Goal: Transaction & Acquisition: Book appointment/travel/reservation

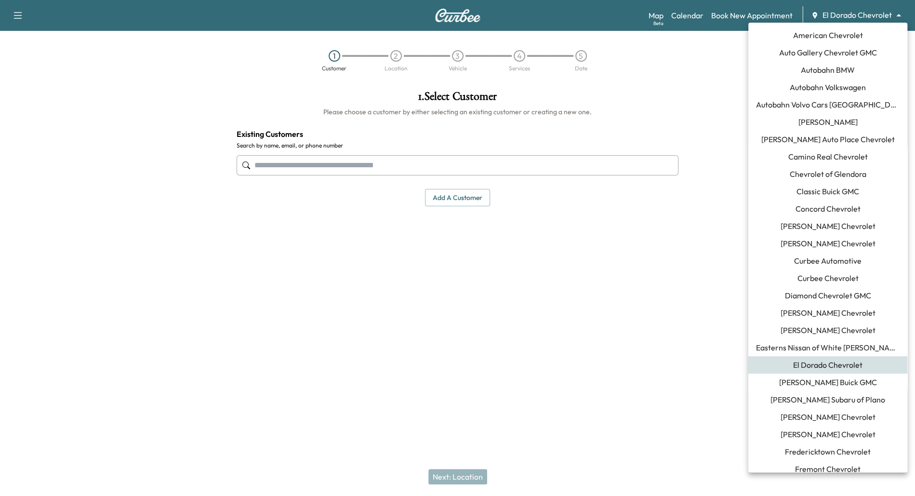
click at [898, 14] on body "Support Log Out Map Beta Calendar Book New Appointment El Dorado Chevrolet ****…" at bounding box center [457, 248] width 915 height 496
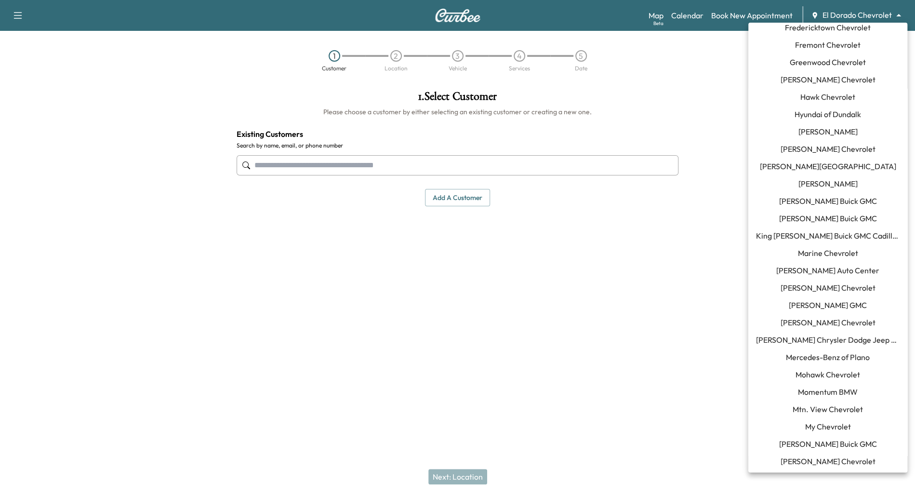
scroll to position [432, 0]
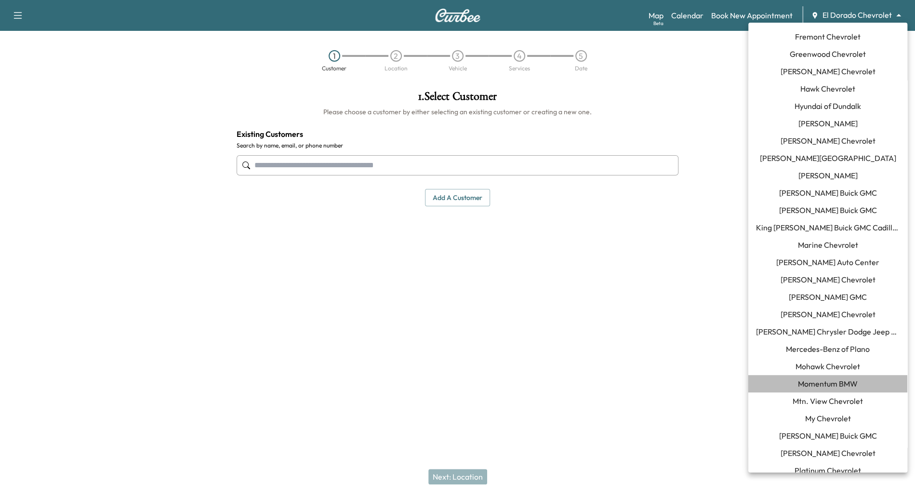
click at [844, 382] on span "Momentum BMW" at bounding box center [827, 384] width 60 height 12
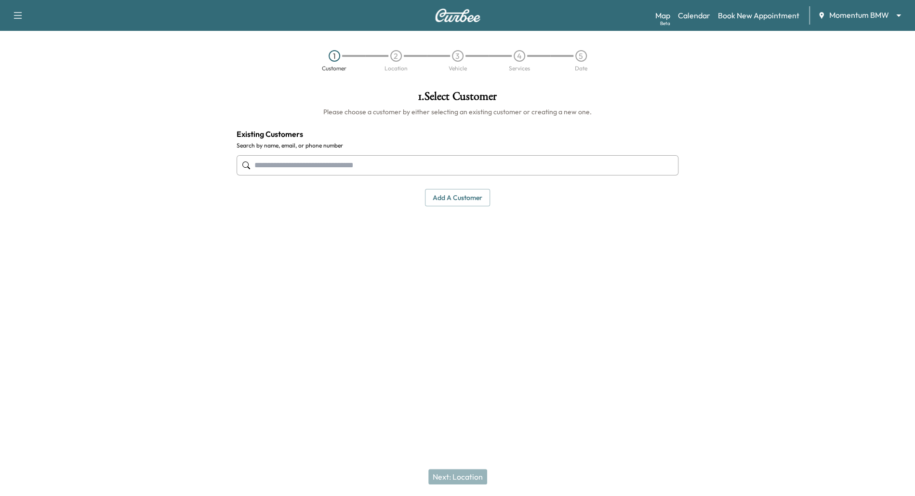
click at [414, 164] on input "text" at bounding box center [457, 165] width 442 height 20
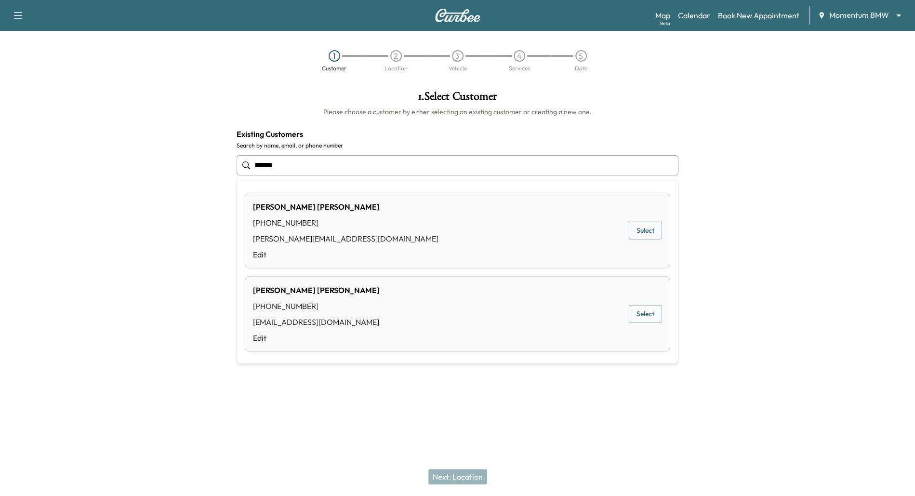
click at [637, 231] on button "Select" at bounding box center [644, 231] width 33 height 18
type input "**********"
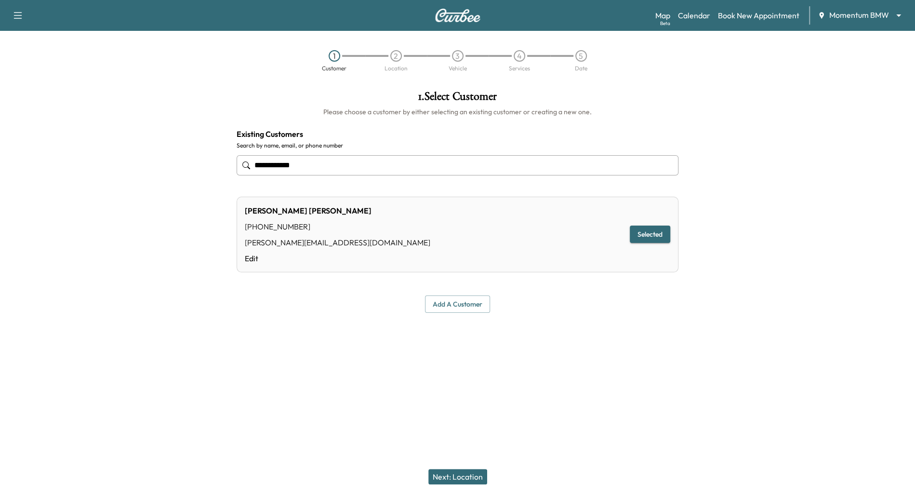
click at [458, 481] on button "Next: Location" at bounding box center [457, 476] width 59 height 15
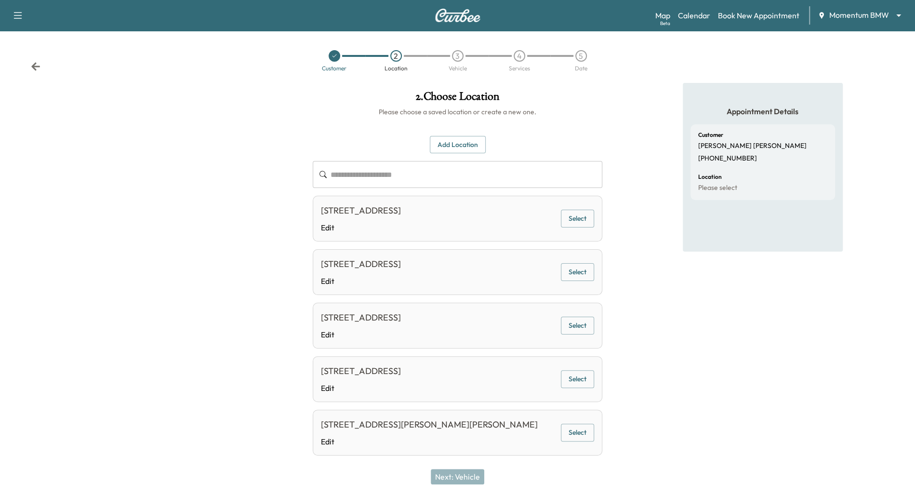
click at [587, 335] on div "[STREET_ADDRESS] Edit Select" at bounding box center [457, 325] width 289 height 46
click at [582, 269] on button "Select" at bounding box center [577, 272] width 33 height 18
click at [453, 477] on button "Next: Vehicle" at bounding box center [457, 476] width 53 height 15
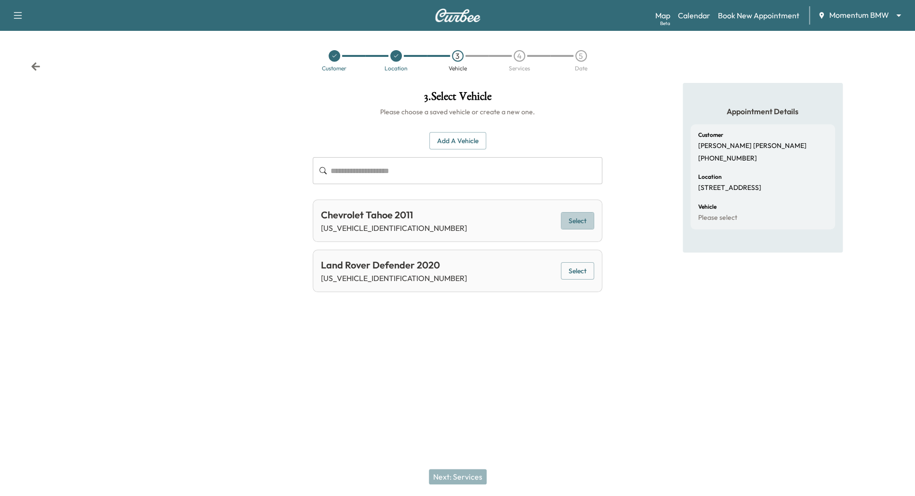
click at [579, 226] on button "Select" at bounding box center [577, 221] width 33 height 18
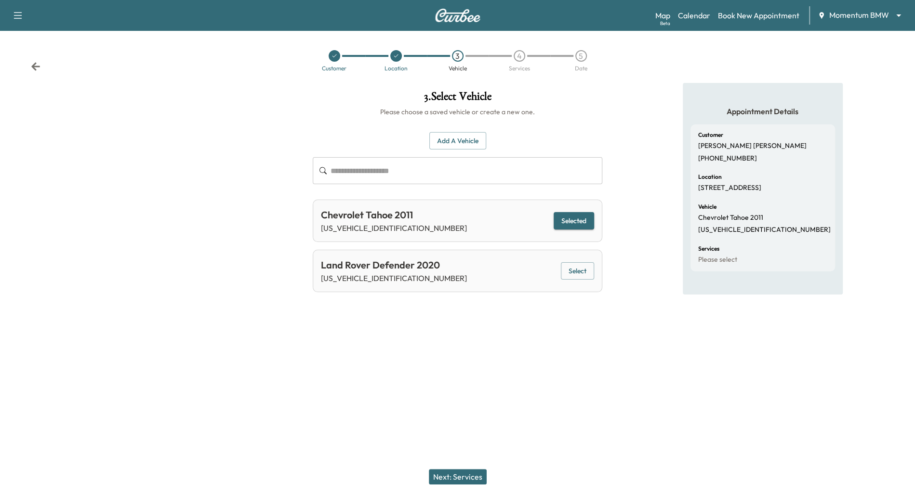
click at [471, 472] on button "Next: Services" at bounding box center [458, 476] width 58 height 15
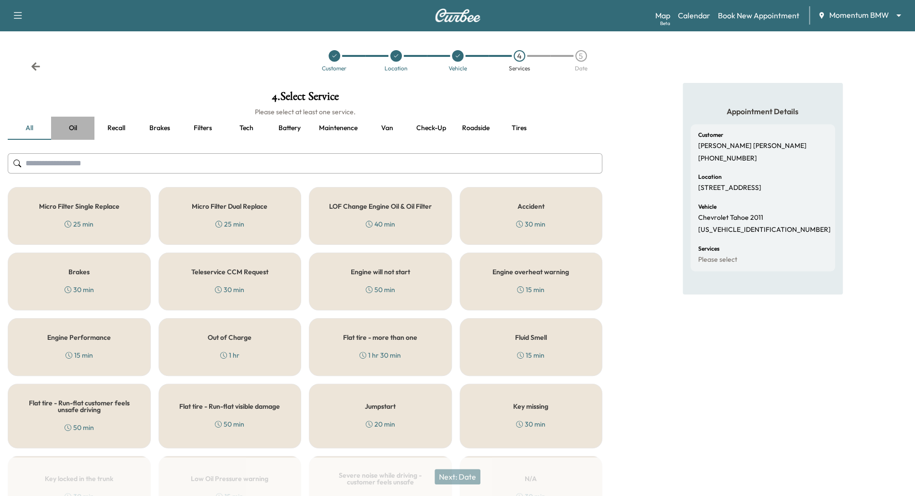
click at [73, 122] on button "Oil" at bounding box center [72, 128] width 43 height 23
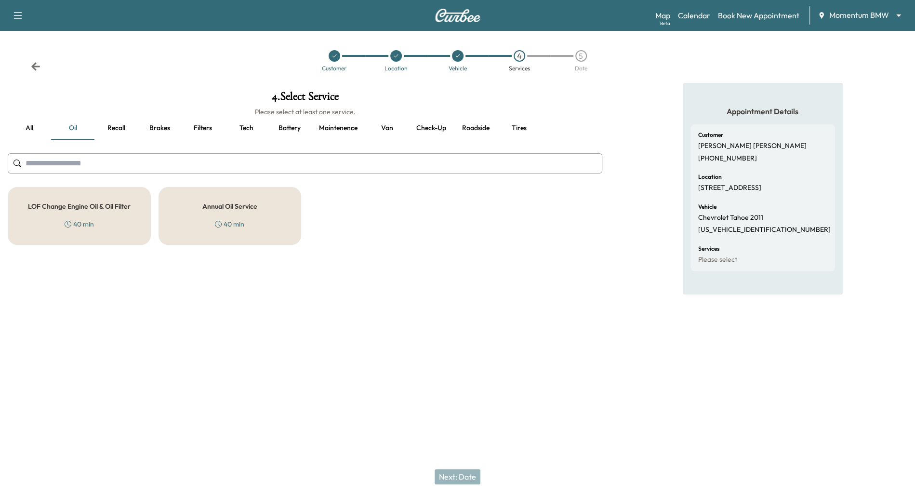
click at [382, 129] on button "Van" at bounding box center [386, 128] width 43 height 23
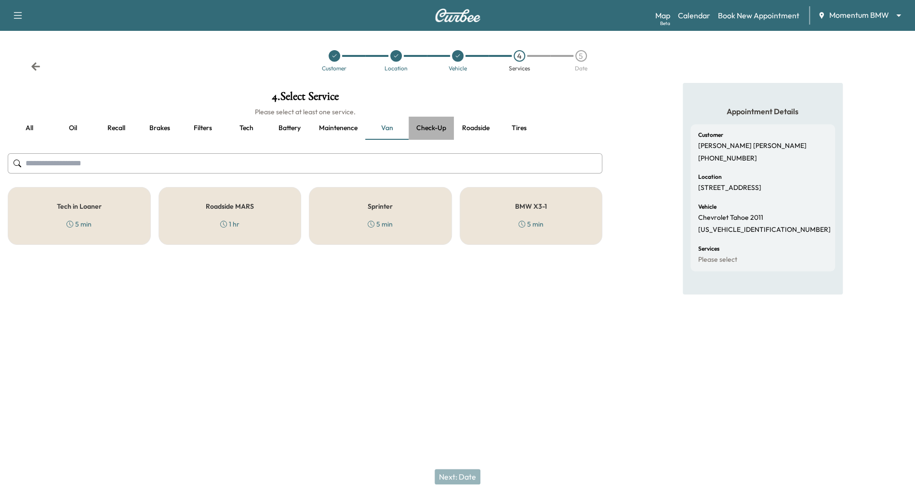
click at [435, 131] on button "Check-up" at bounding box center [430, 128] width 45 height 23
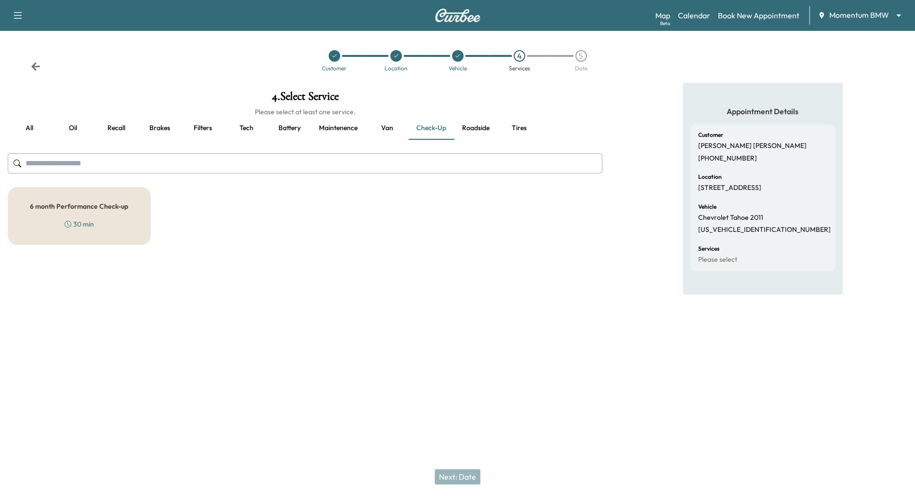
click at [488, 131] on button "Roadside" at bounding box center [475, 128] width 43 height 23
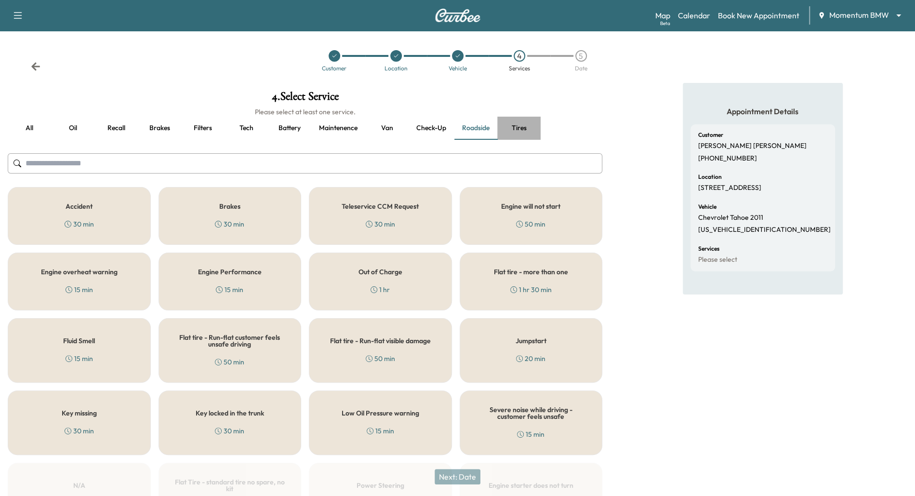
click at [525, 129] on button "Tires" at bounding box center [518, 128] width 43 height 23
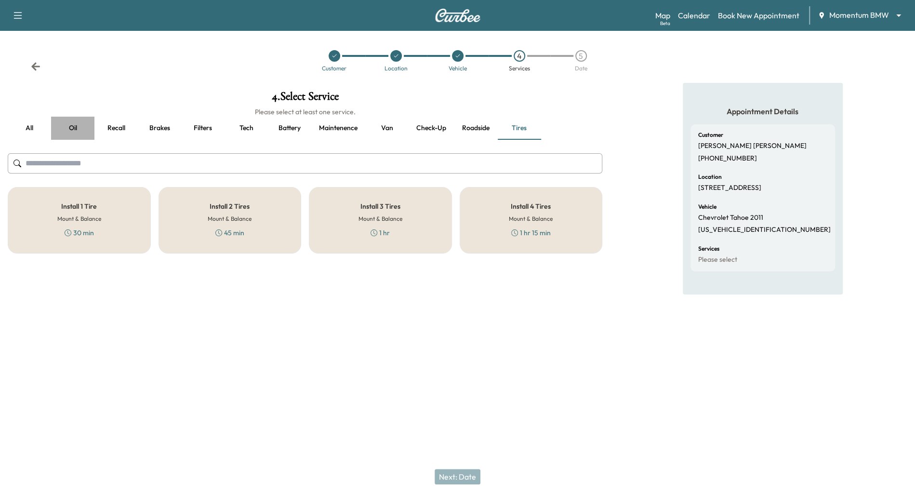
click at [77, 130] on button "Oil" at bounding box center [72, 128] width 43 height 23
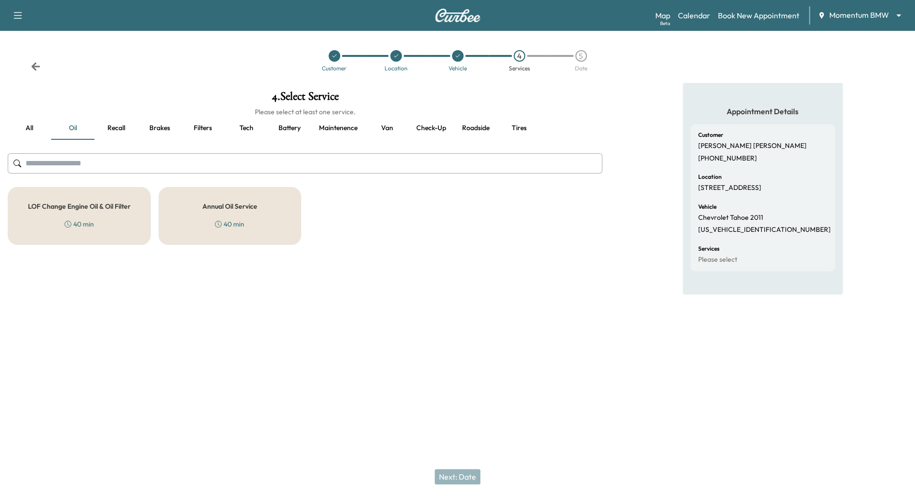
click at [193, 201] on div "Annual Oil Service 40 min" at bounding box center [229, 216] width 143 height 58
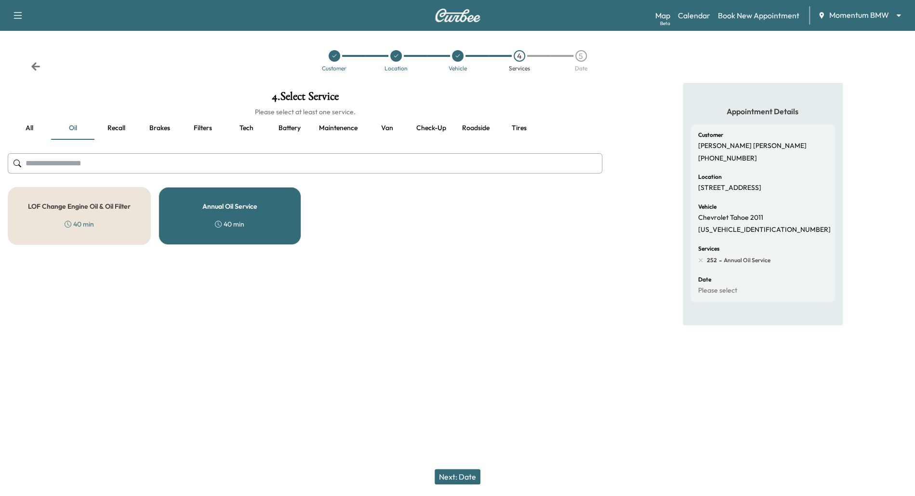
click at [457, 482] on button "Next: Date" at bounding box center [457, 476] width 46 height 15
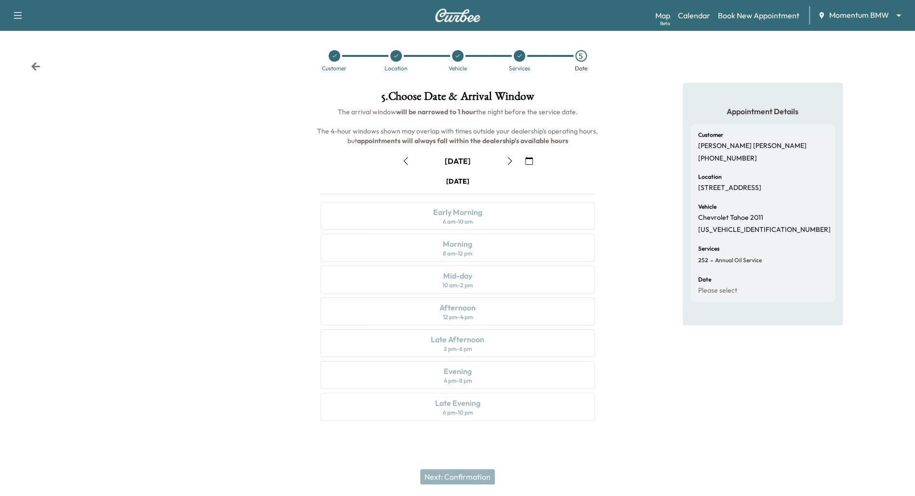
click at [529, 164] on icon "button" at bounding box center [529, 161] width 8 height 8
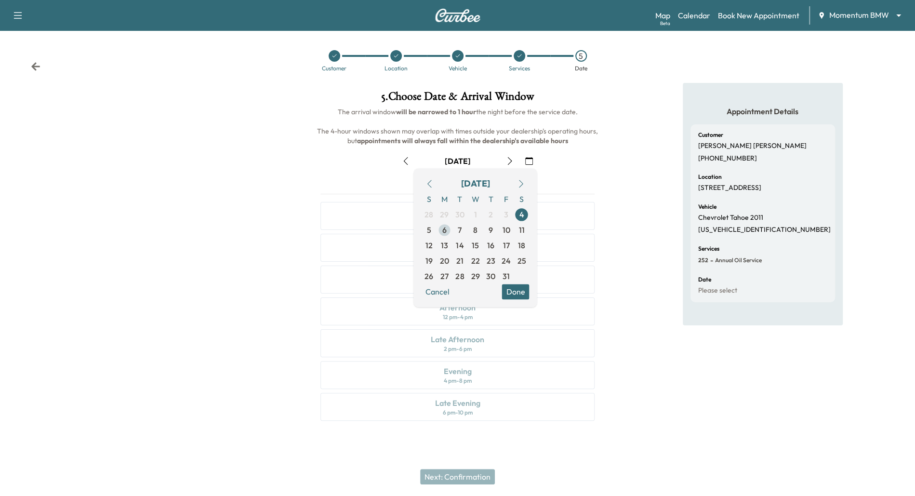
click at [444, 231] on span "6" at bounding box center [444, 230] width 4 height 12
click at [509, 289] on button "Done" at bounding box center [514, 291] width 27 height 15
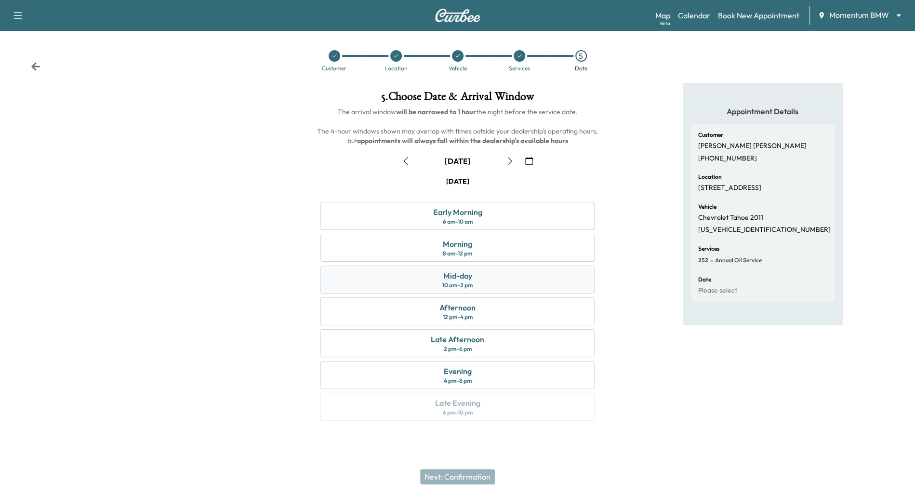
click at [524, 273] on div "Mid-day 10 am - 2 pm" at bounding box center [457, 279] width 274 height 28
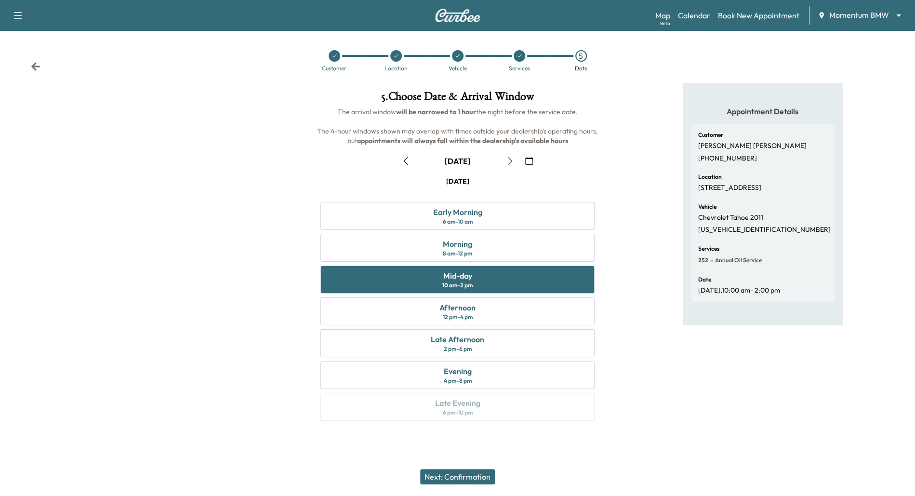
click at [476, 474] on button "Next: Confirmation" at bounding box center [457, 476] width 75 height 15
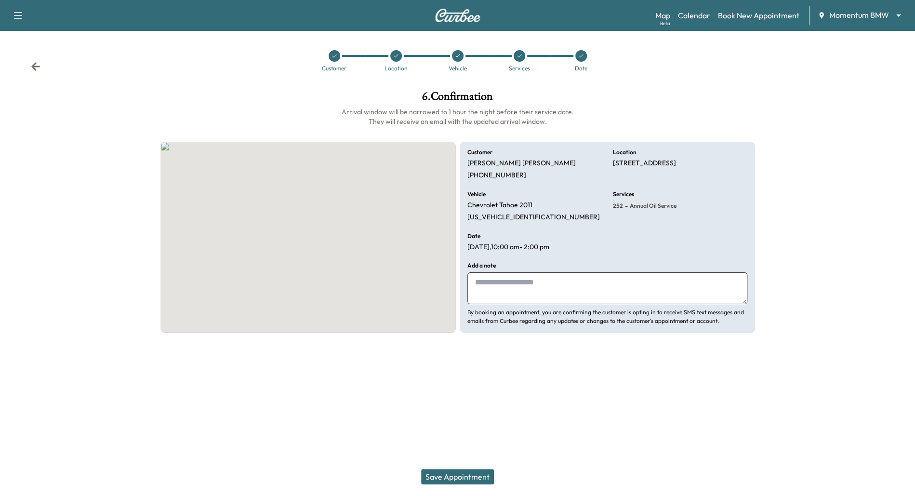
click at [470, 475] on button "Save Appointment" at bounding box center [457, 476] width 73 height 15
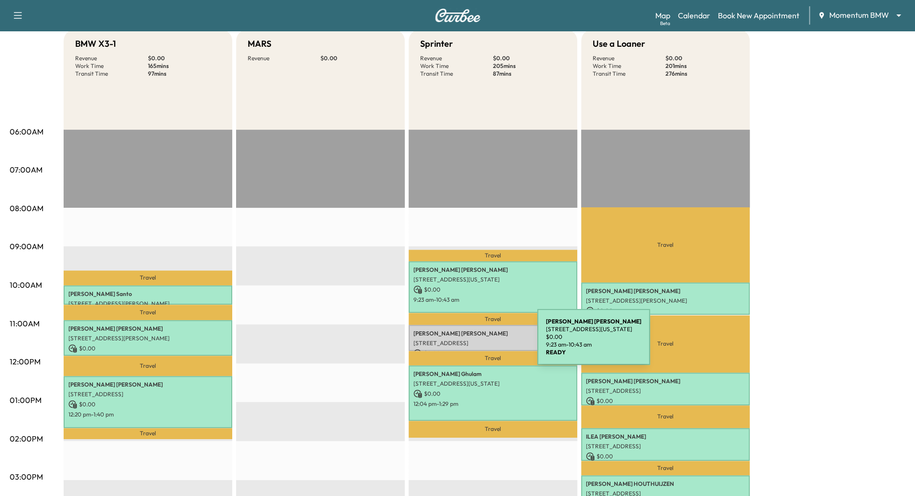
scroll to position [262, 0]
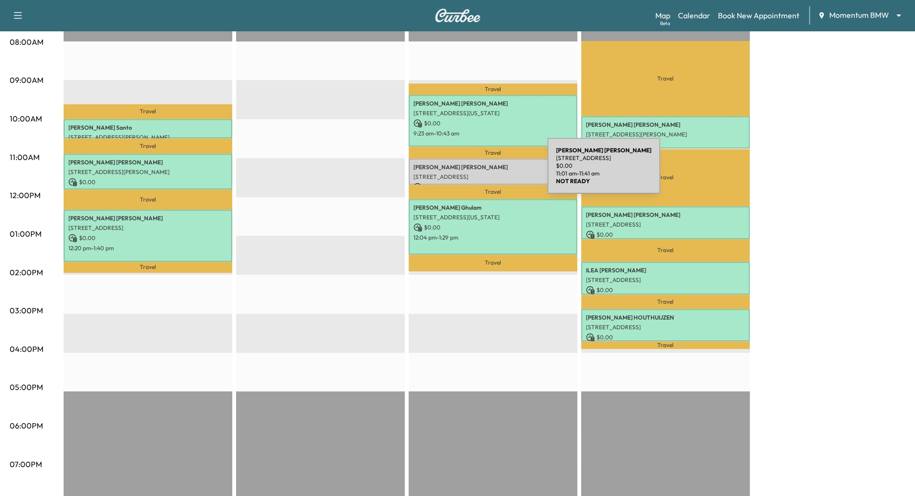
click at [475, 173] on p "[STREET_ADDRESS]" at bounding box center [492, 177] width 159 height 8
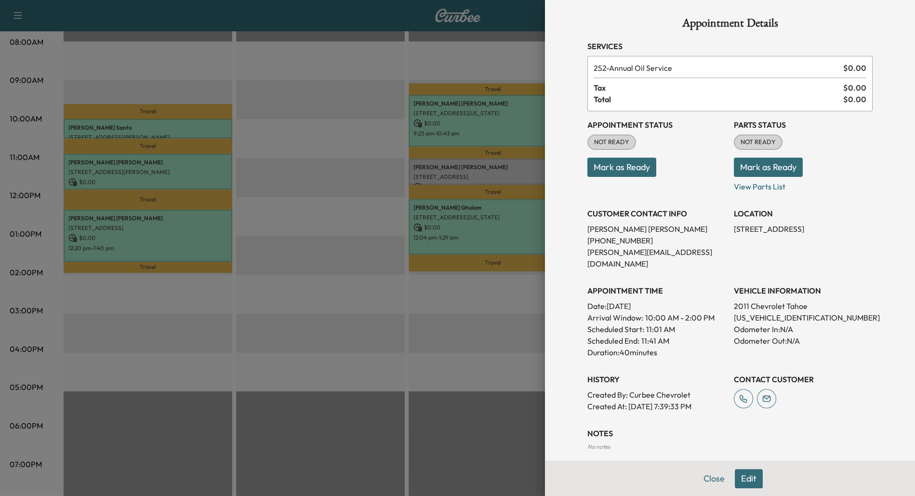
scroll to position [0, 0]
click at [747, 481] on button "Edit" at bounding box center [748, 478] width 28 height 19
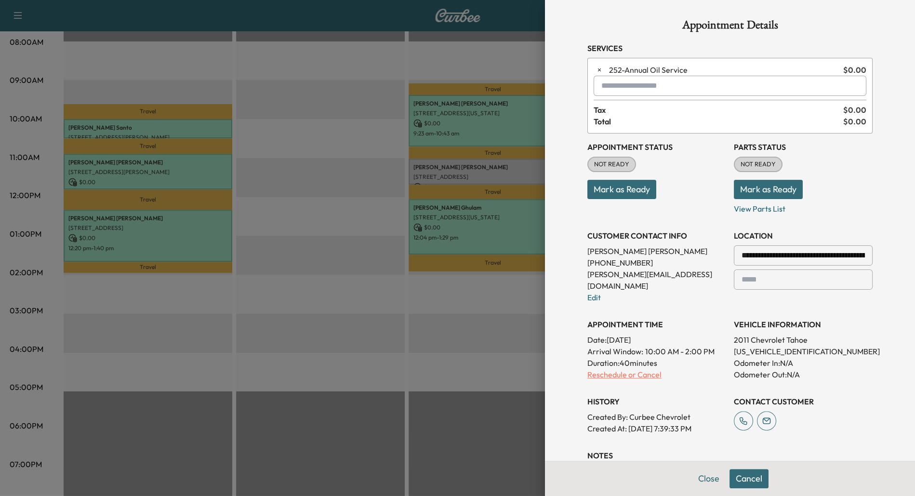
scroll to position [137, 0]
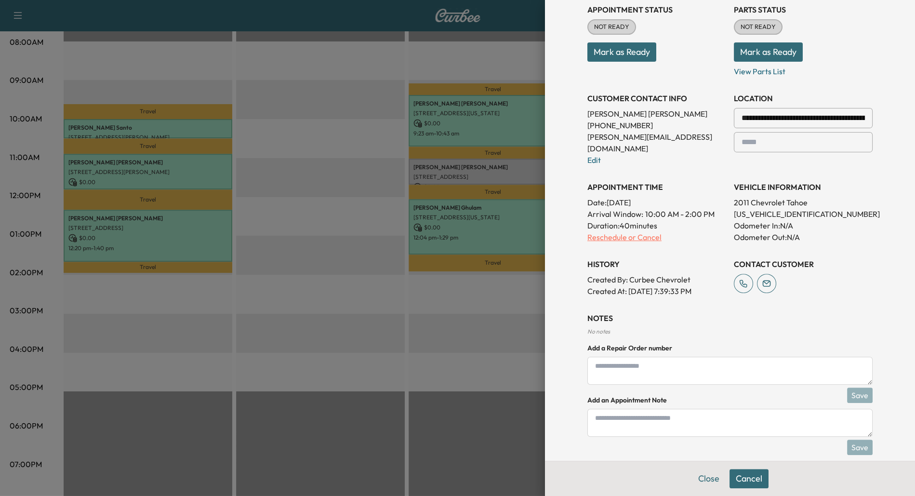
click at [622, 231] on p "Reschedule or Cancel" at bounding box center [656, 237] width 139 height 12
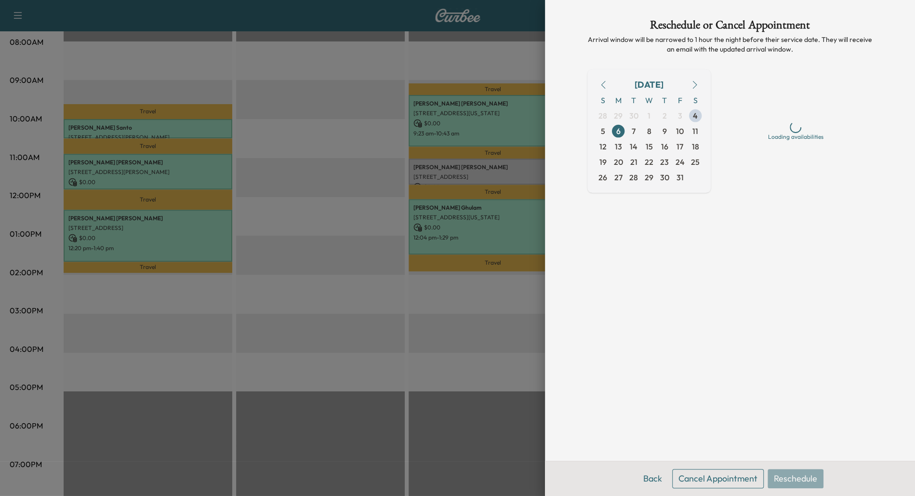
scroll to position [0, 0]
click at [741, 472] on button "Cancel Appointment" at bounding box center [717, 478] width 91 height 19
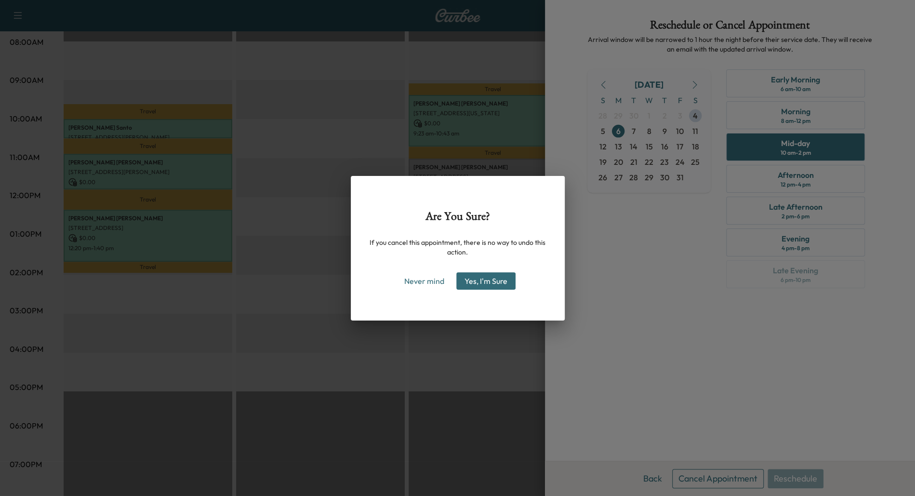
click at [493, 281] on button "Yes, I'm Sure" at bounding box center [485, 280] width 59 height 17
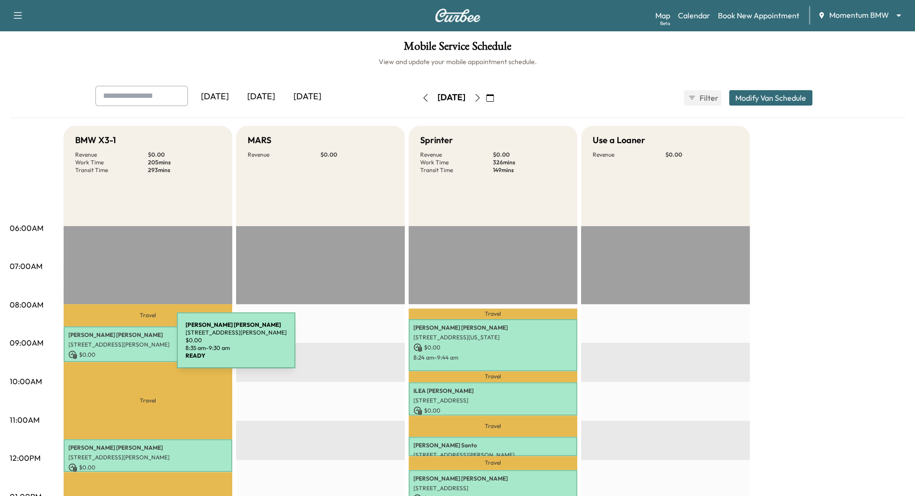
click at [105, 346] on p "[STREET_ADDRESS][PERSON_NAME]" at bounding box center [147, 344] width 159 height 8
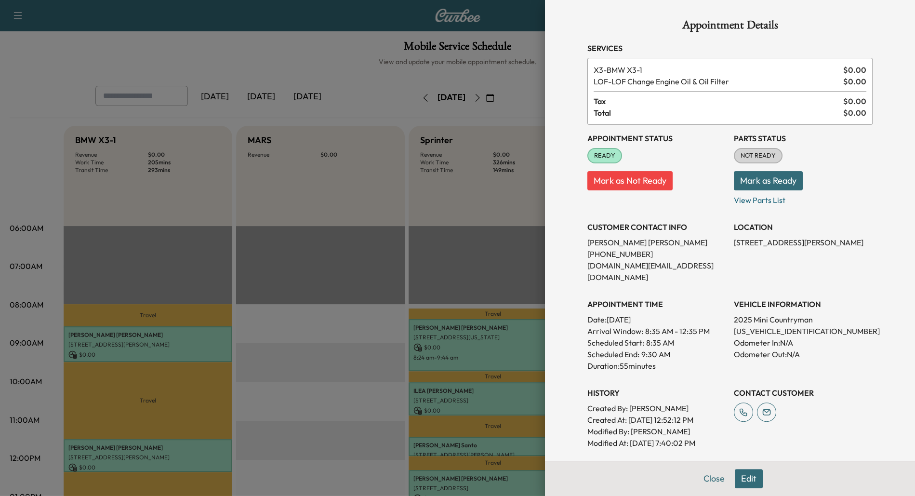
click at [276, 383] on div at bounding box center [457, 248] width 915 height 496
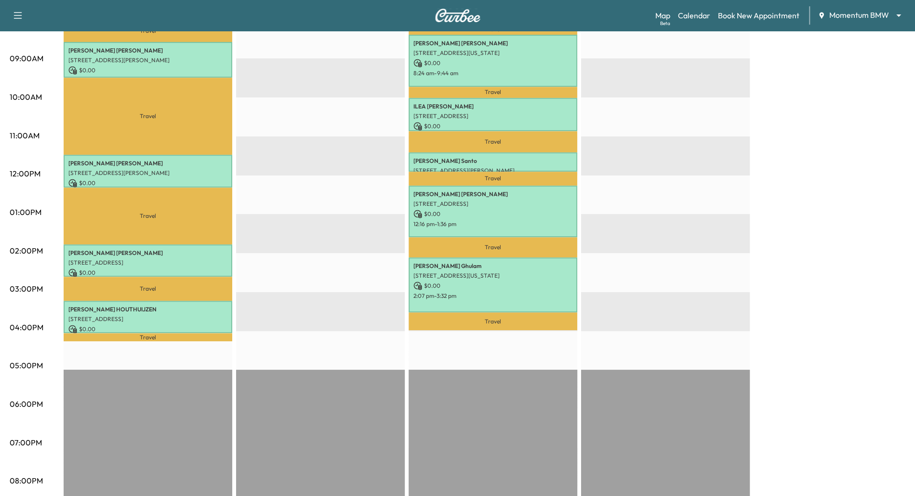
scroll to position [283, 0]
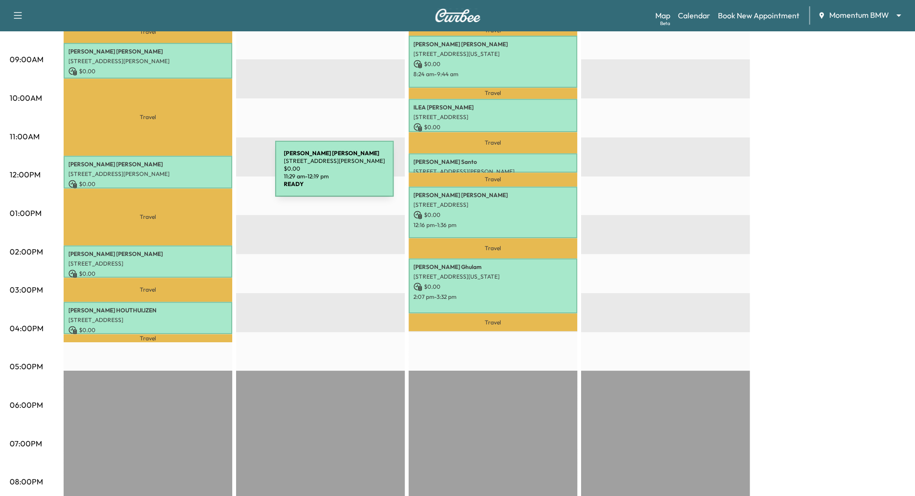
click at [203, 174] on p "[STREET_ADDRESS][PERSON_NAME]" at bounding box center [147, 174] width 159 height 8
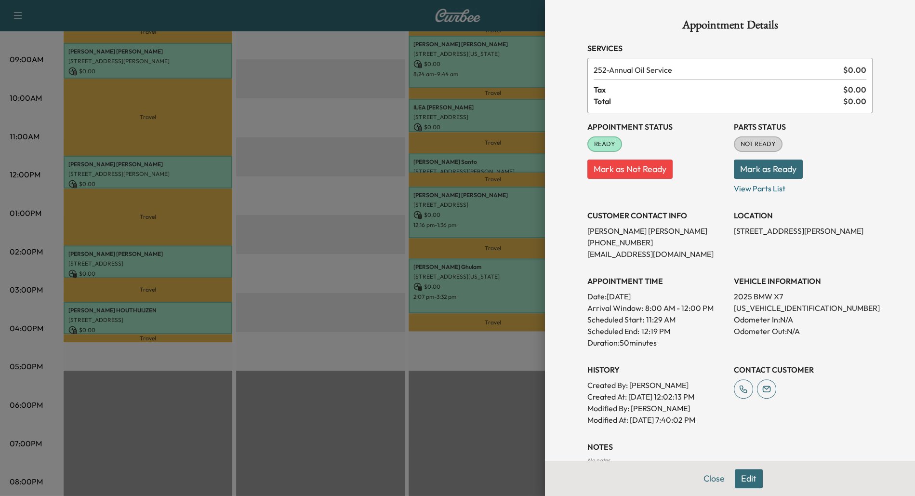
click at [182, 270] on div at bounding box center [457, 248] width 915 height 496
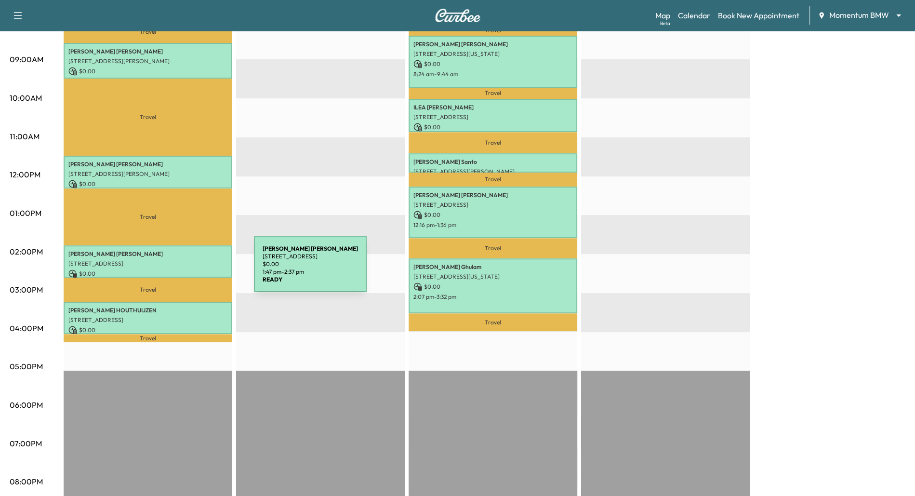
click at [182, 270] on p "$ 0.00" at bounding box center [147, 273] width 159 height 9
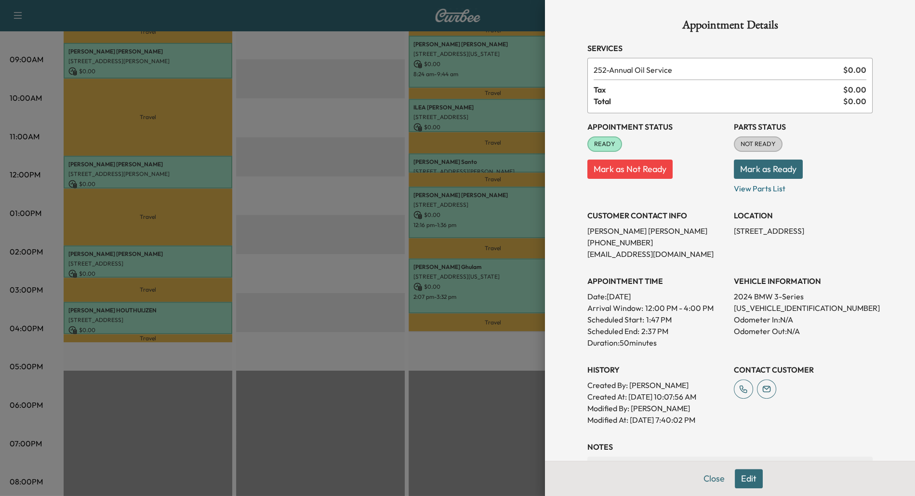
click at [179, 314] on div at bounding box center [457, 248] width 915 height 496
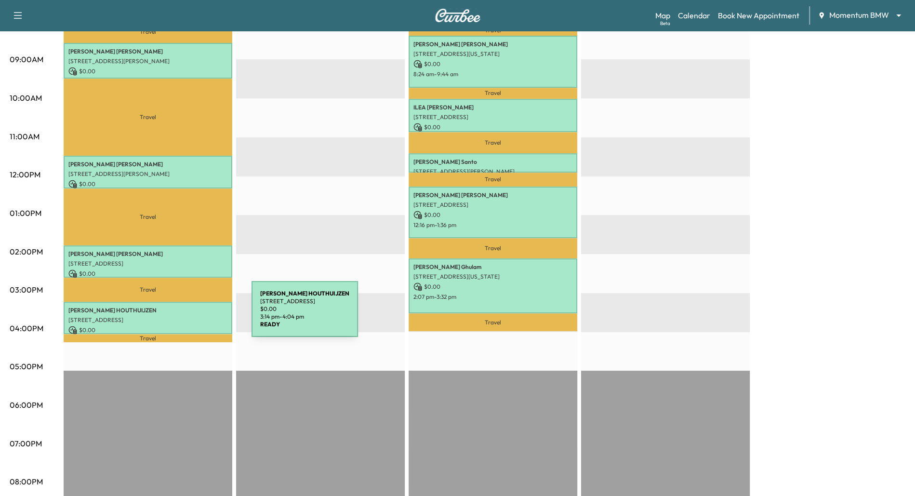
click at [179, 314] on div "[PERSON_NAME] [STREET_ADDRESS] $ 0.00 3:14 pm - 4:04 pm" at bounding box center [148, 317] width 169 height 32
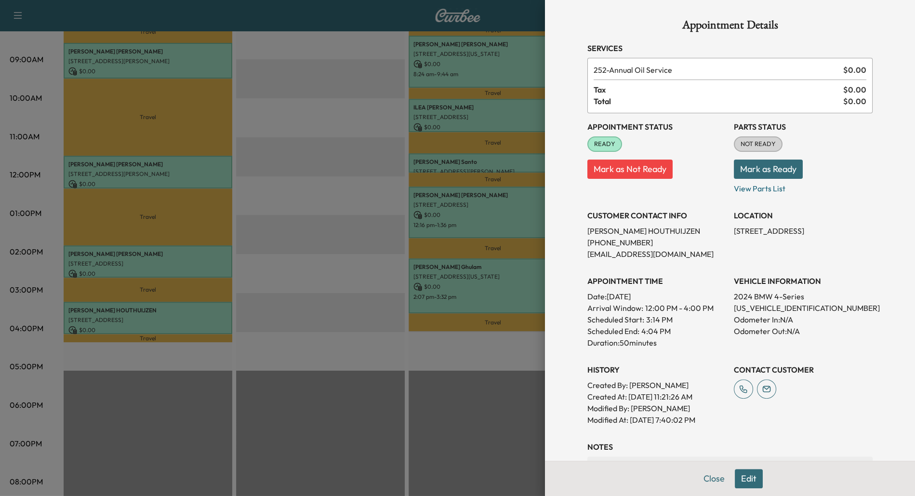
click at [357, 245] on div at bounding box center [457, 248] width 915 height 496
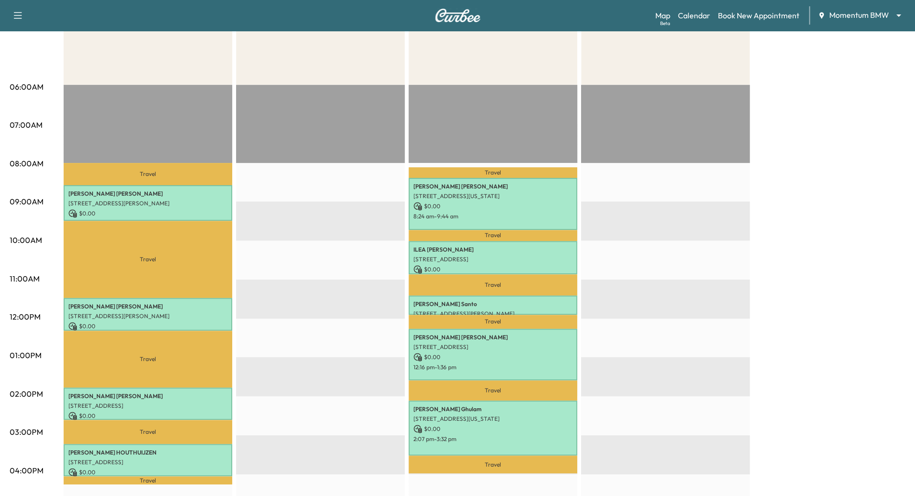
scroll to position [102, 0]
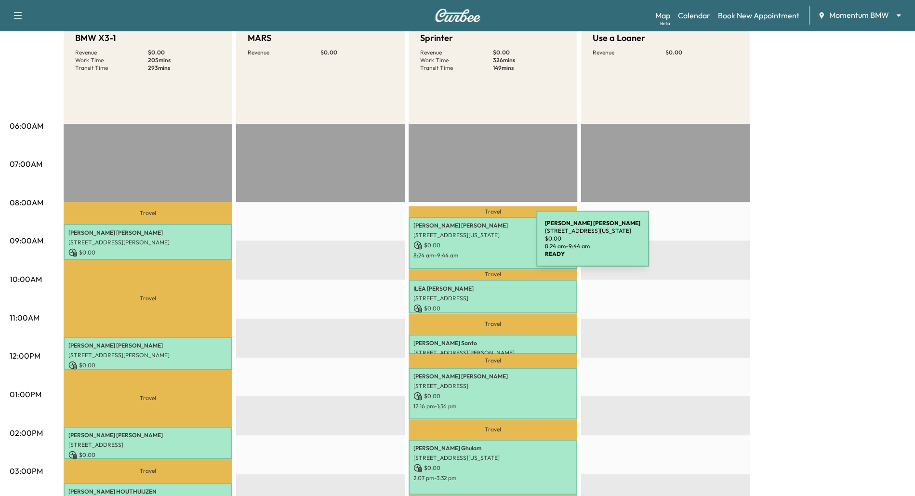
click at [464, 244] on p "$ 0.00" at bounding box center [492, 245] width 159 height 9
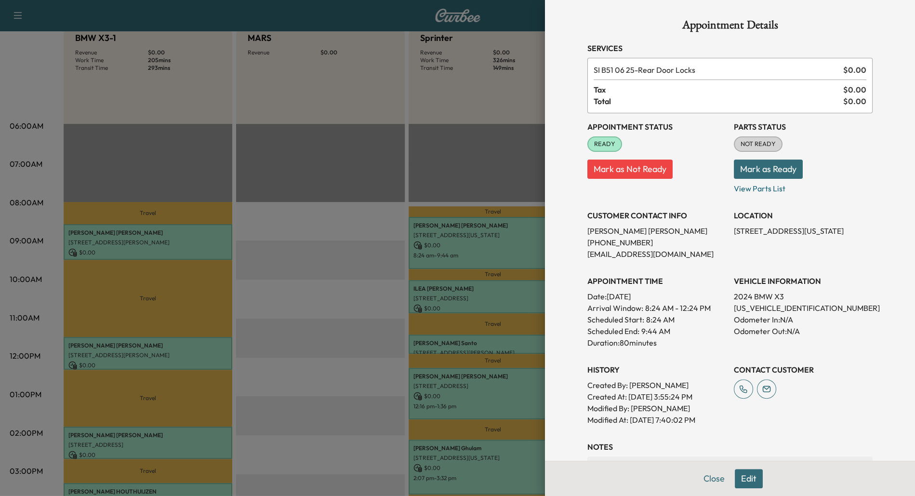
click at [353, 349] on div at bounding box center [457, 248] width 915 height 496
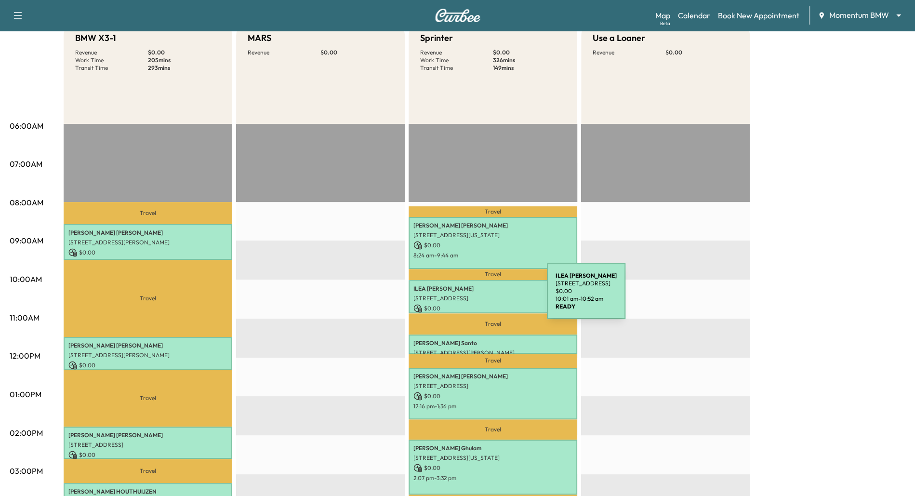
click at [474, 297] on p "[STREET_ADDRESS]" at bounding box center [492, 298] width 159 height 8
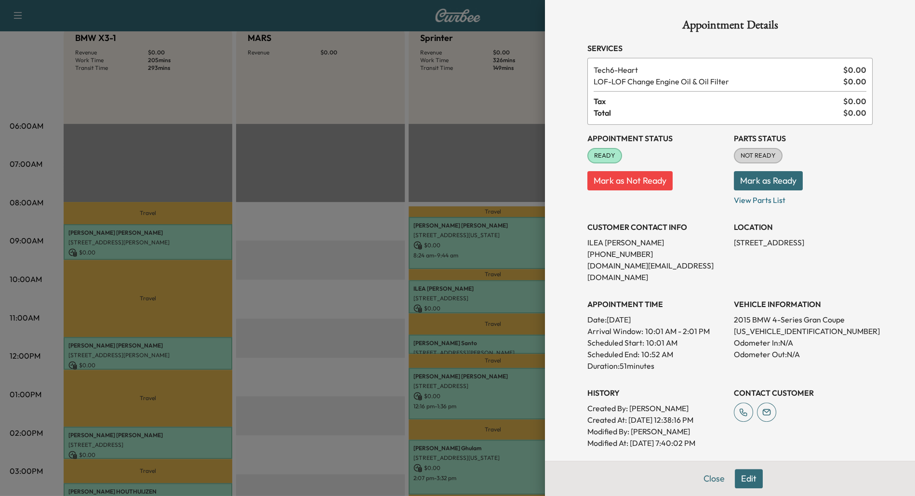
click at [287, 293] on div at bounding box center [457, 248] width 915 height 496
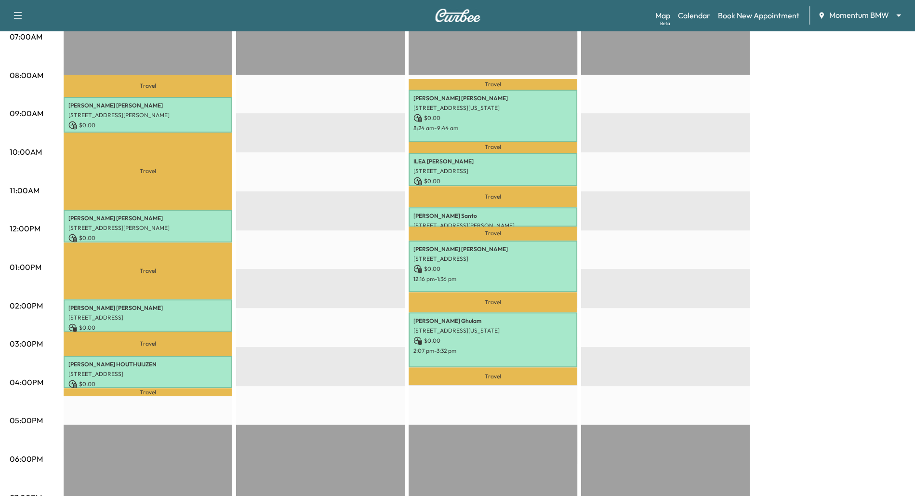
scroll to position [236, 0]
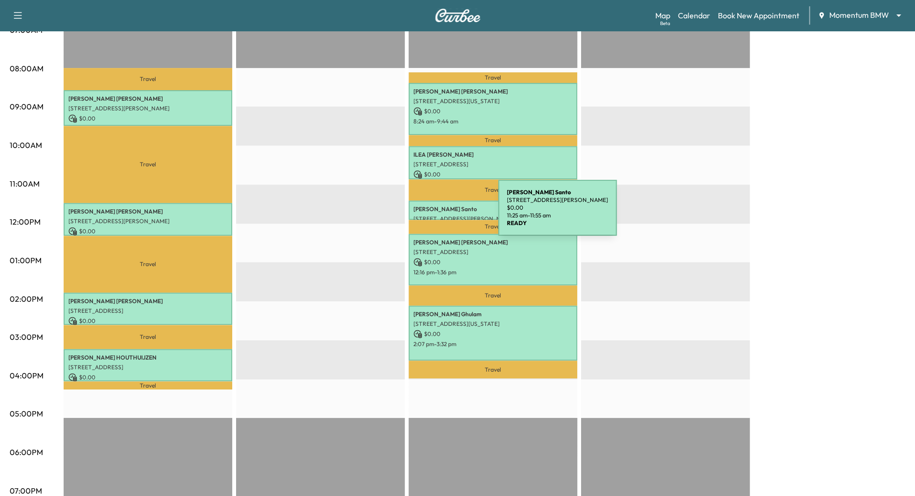
click at [426, 215] on p "[STREET_ADDRESS][PERSON_NAME]" at bounding box center [492, 219] width 159 height 8
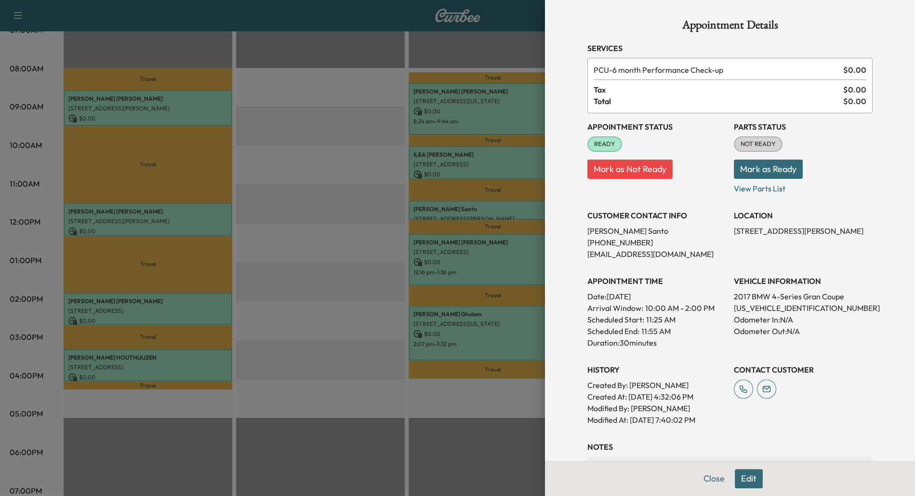
click at [331, 209] on div at bounding box center [457, 248] width 915 height 496
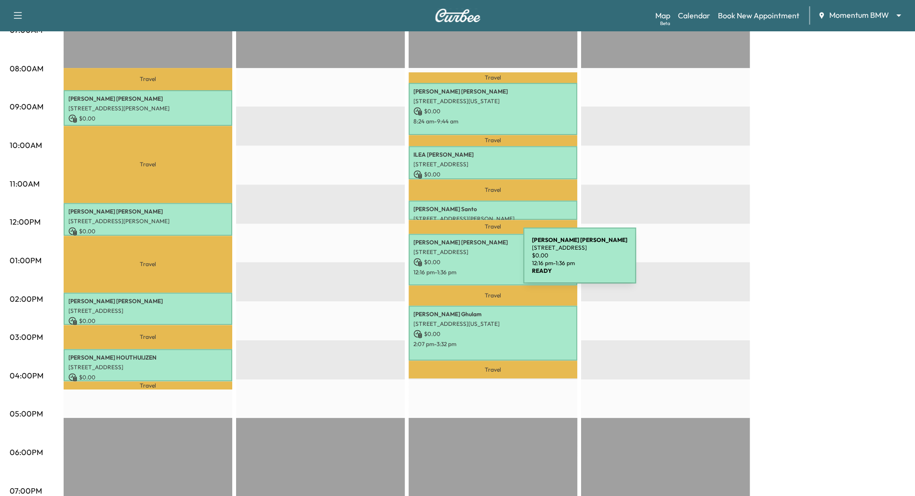
click at [451, 261] on p "$ 0.00" at bounding box center [492, 262] width 159 height 9
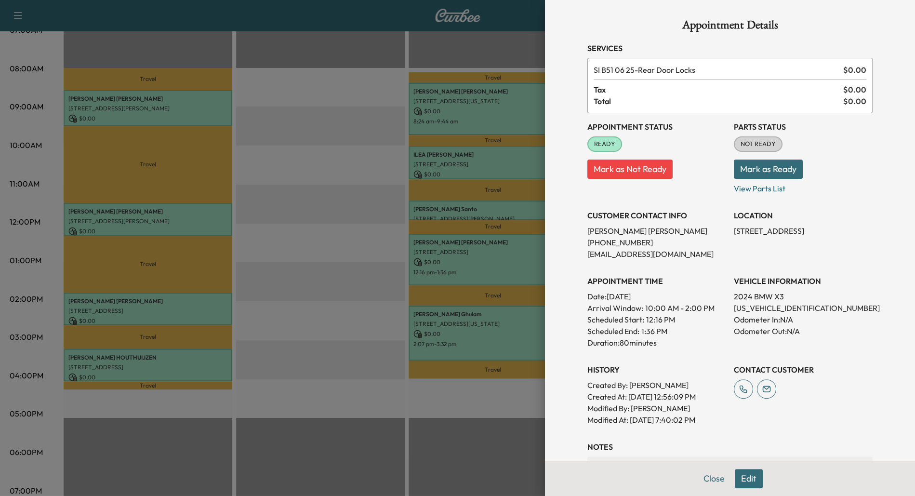
click at [316, 236] on div at bounding box center [457, 248] width 915 height 496
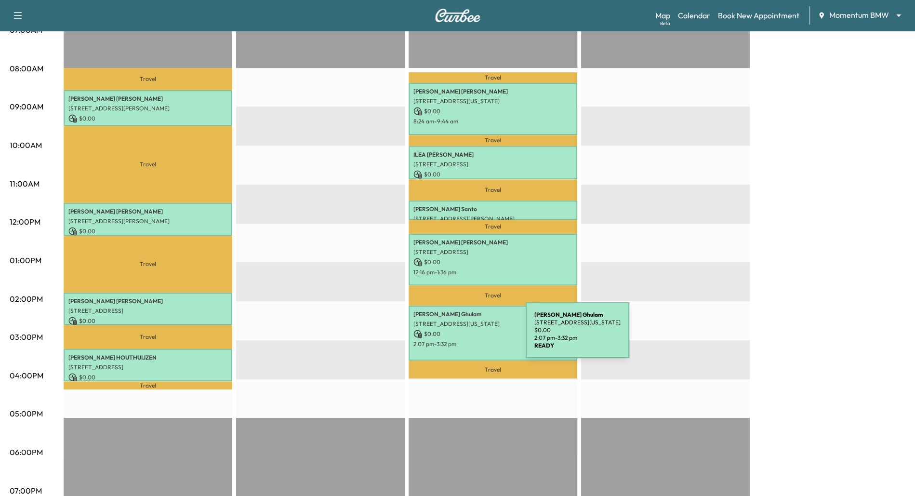
click at [453, 336] on p "$ 0.00" at bounding box center [492, 333] width 159 height 9
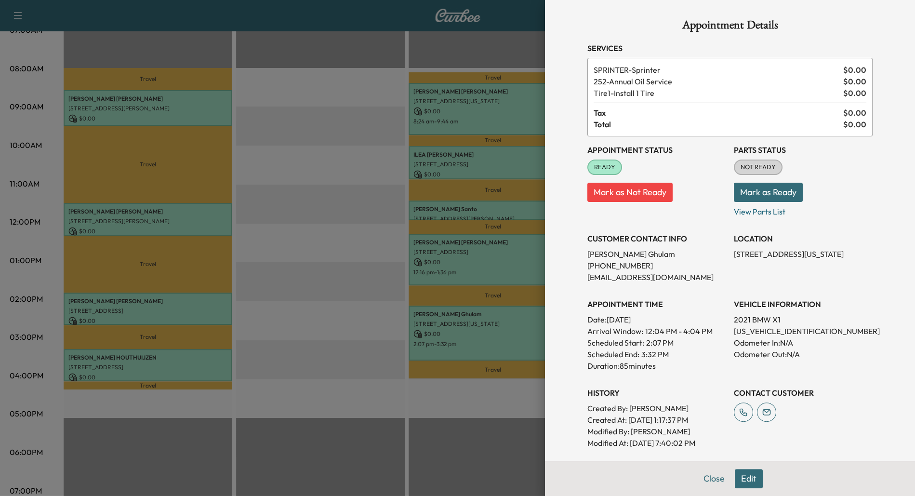
click at [175, 362] on div at bounding box center [457, 248] width 915 height 496
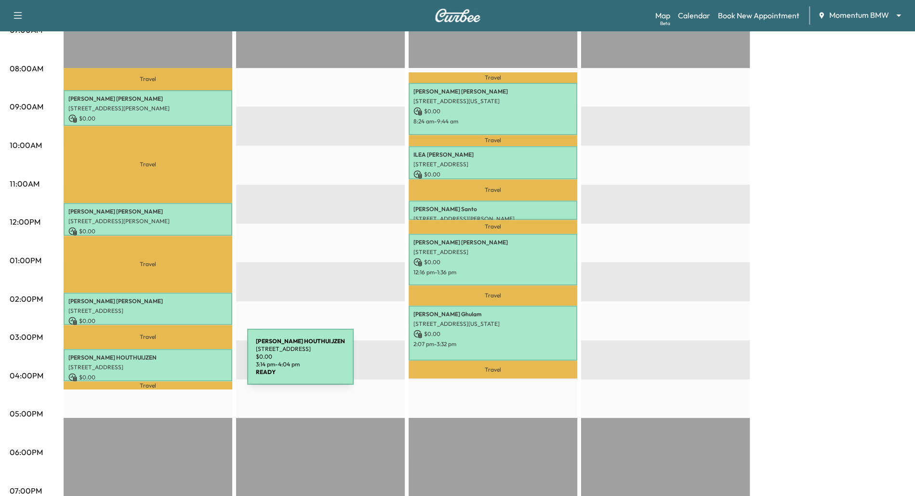
click at [175, 363] on p "[STREET_ADDRESS]" at bounding box center [147, 367] width 159 height 8
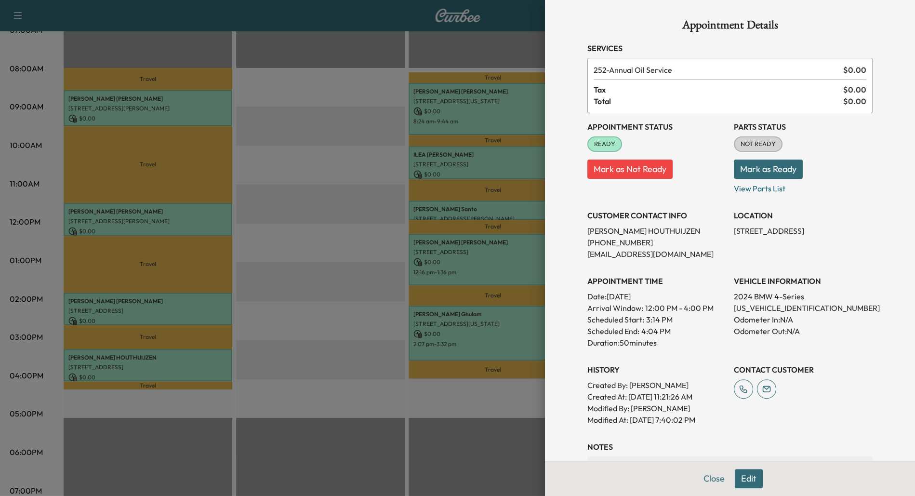
click at [196, 321] on div at bounding box center [457, 248] width 915 height 496
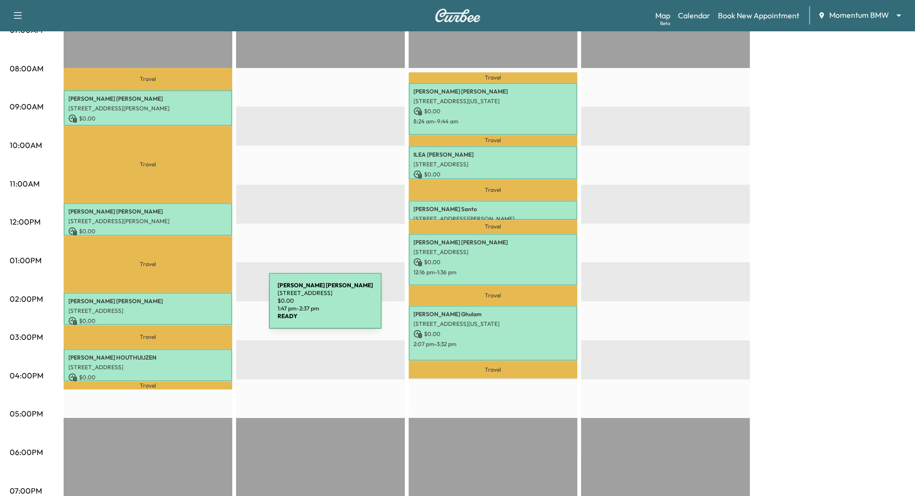
click at [196, 305] on div "[PERSON_NAME] [STREET_ADDRESS] $ 0.00 1:47 pm - 2:37 pm" at bounding box center [148, 308] width 169 height 32
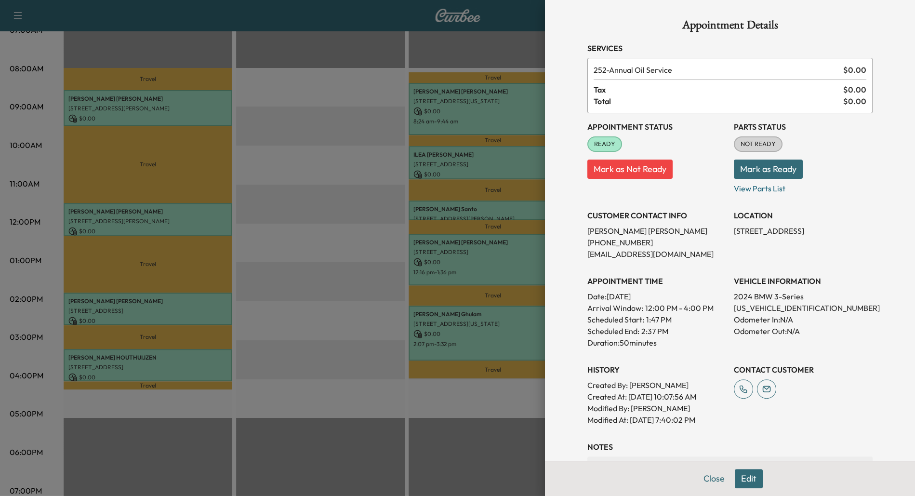
click at [211, 212] on div at bounding box center [457, 248] width 915 height 496
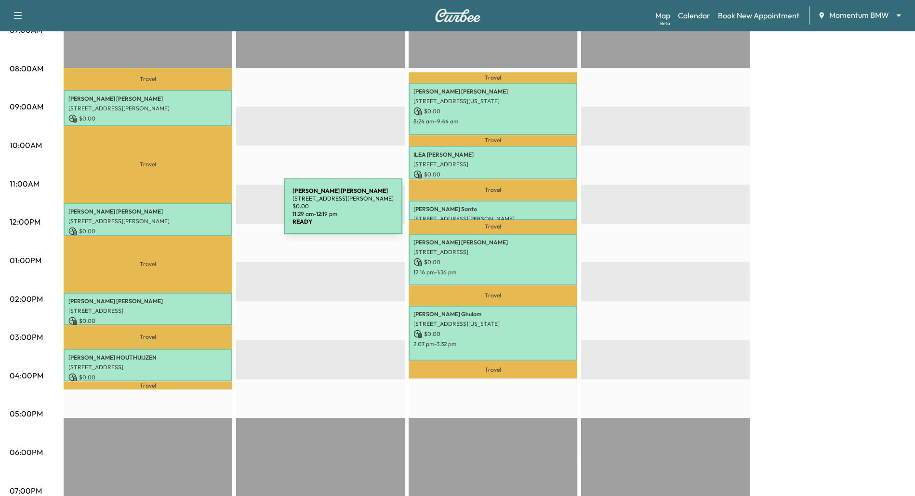
click at [211, 212] on p "[PERSON_NAME]" at bounding box center [147, 212] width 159 height 8
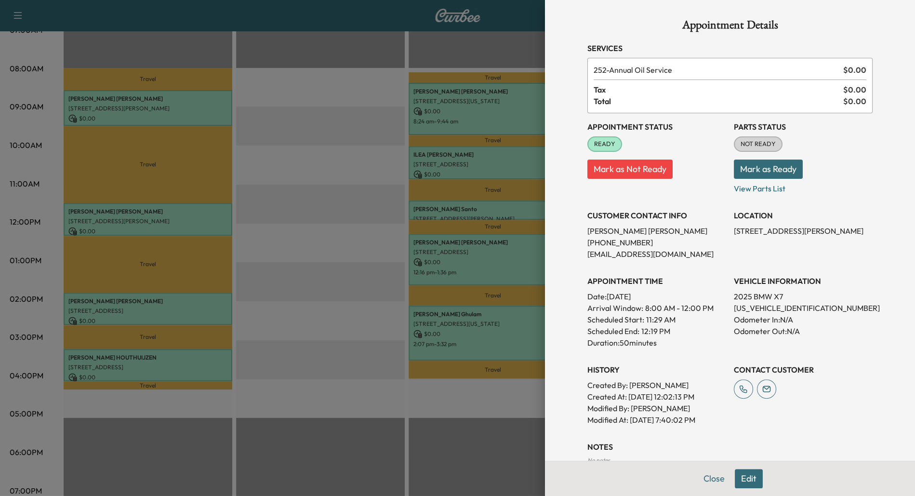
click at [199, 98] on div at bounding box center [457, 248] width 915 height 496
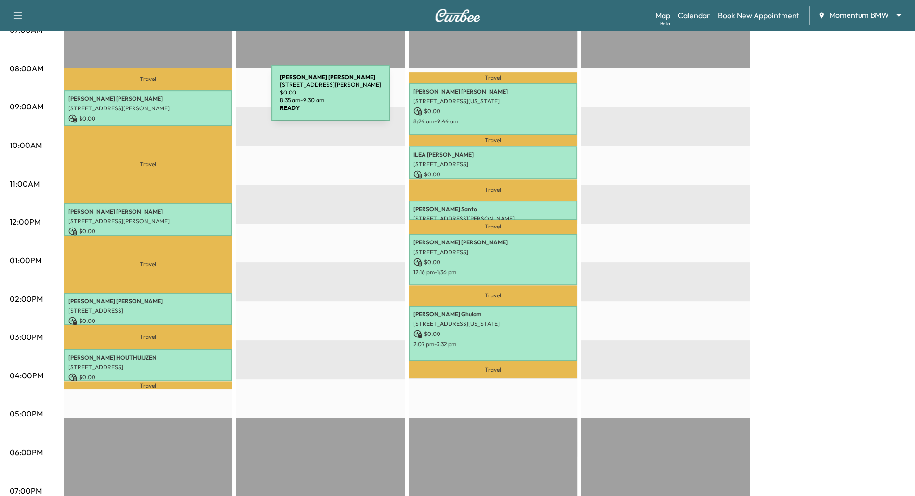
click at [199, 98] on p "[PERSON_NAME]" at bounding box center [147, 99] width 159 height 8
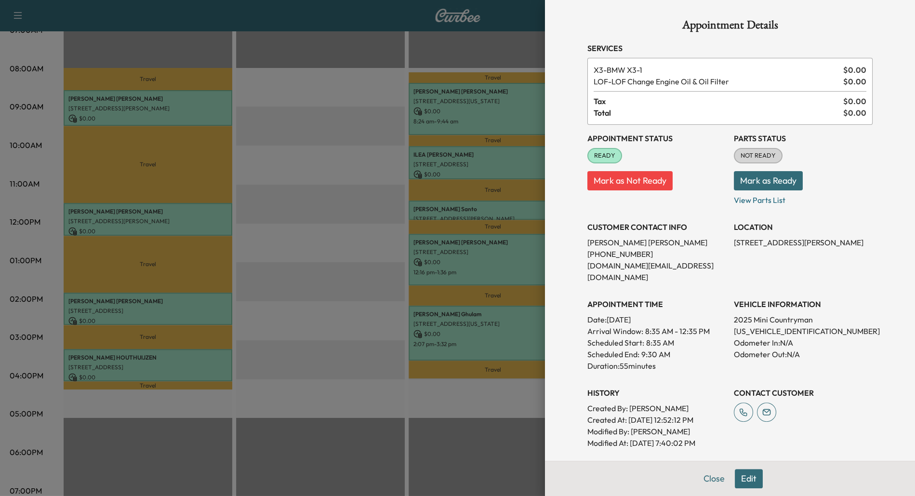
click at [316, 120] on div at bounding box center [457, 248] width 915 height 496
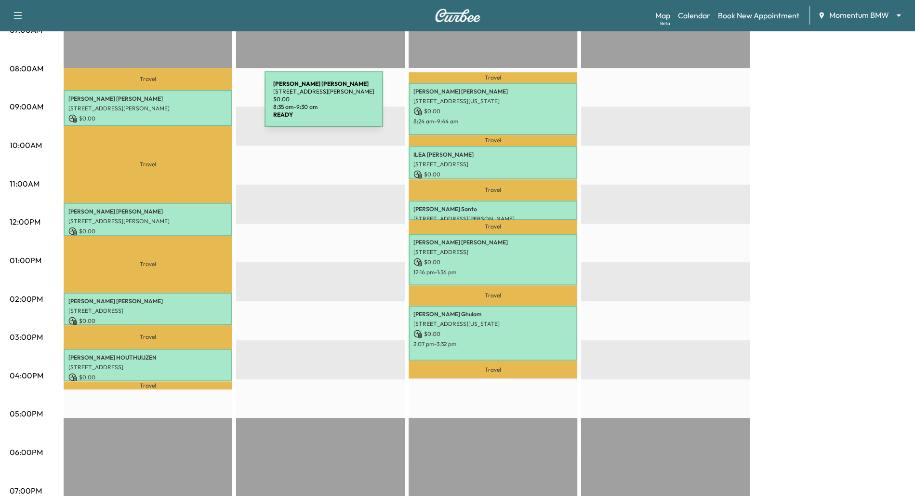
click at [192, 105] on p "[STREET_ADDRESS][PERSON_NAME]" at bounding box center [147, 109] width 159 height 8
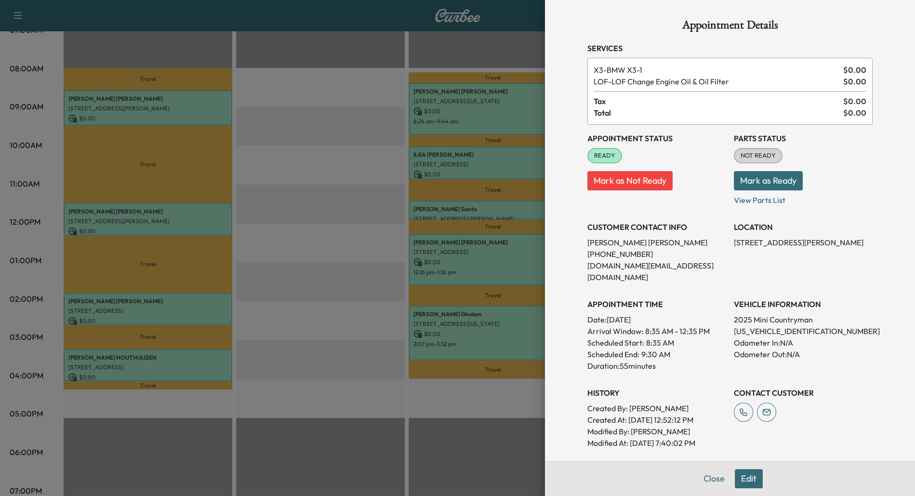
click at [345, 261] on div at bounding box center [457, 248] width 915 height 496
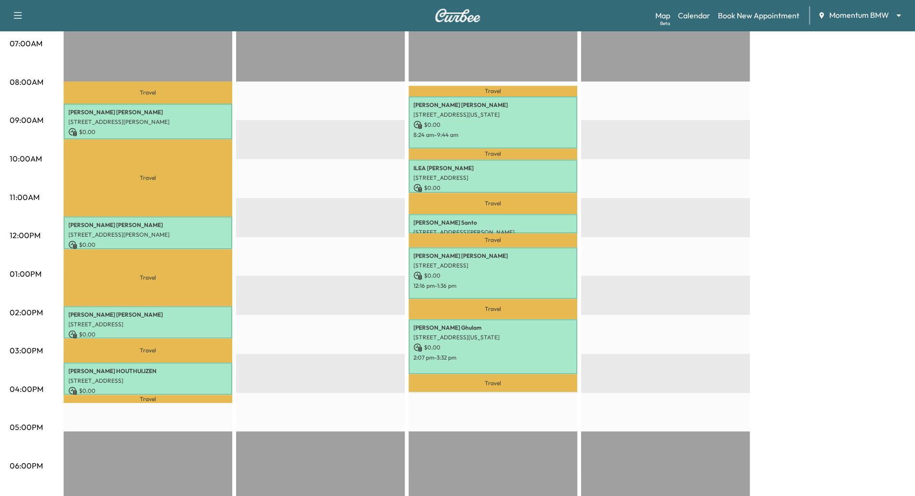
scroll to position [215, 0]
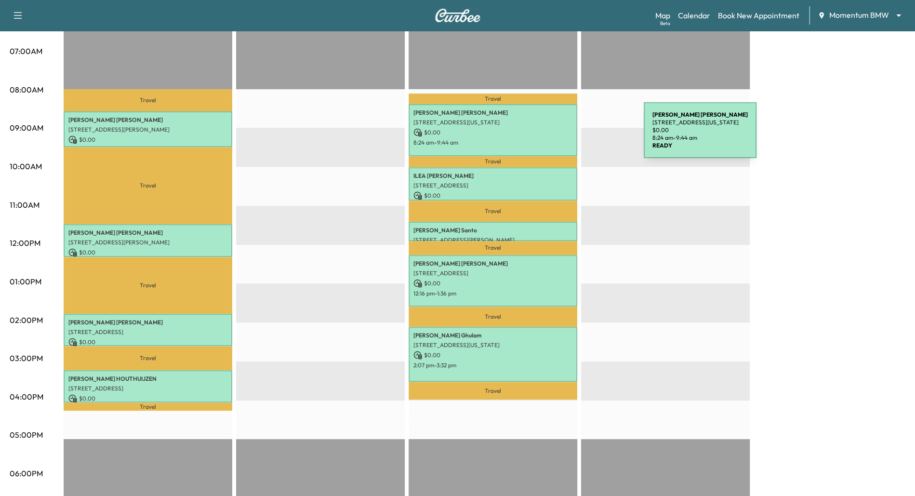
click at [560, 133] on p "$ 0.00" at bounding box center [492, 132] width 159 height 9
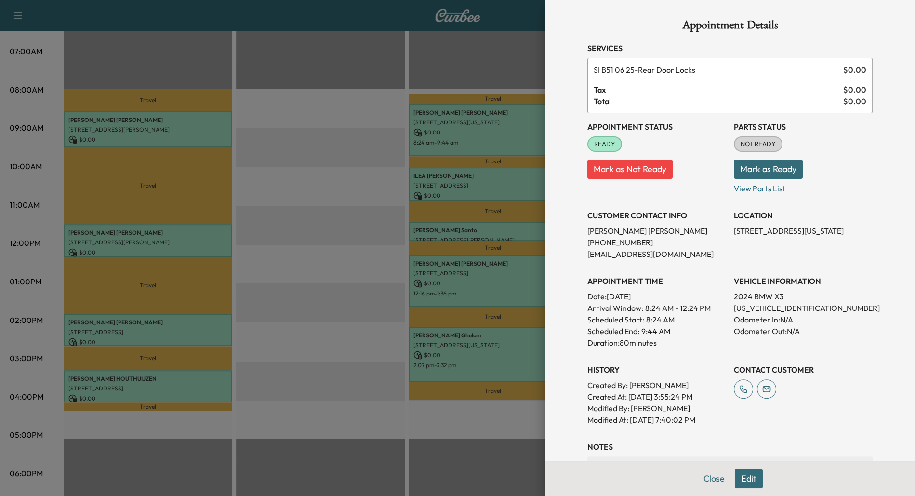
click at [501, 179] on div at bounding box center [457, 248] width 915 height 496
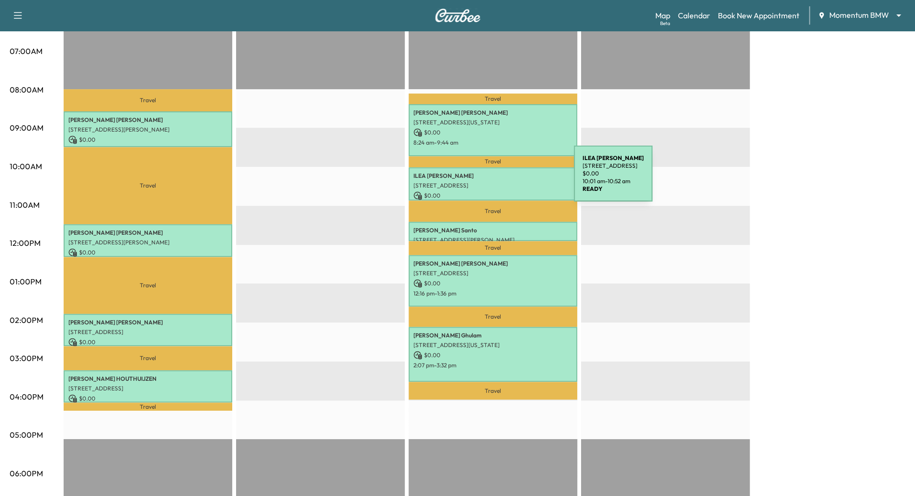
click at [501, 179] on div "[PERSON_NAME] [STREET_ADDRESS] $ 0.00 10:01 am - 10:52 am" at bounding box center [492, 183] width 169 height 33
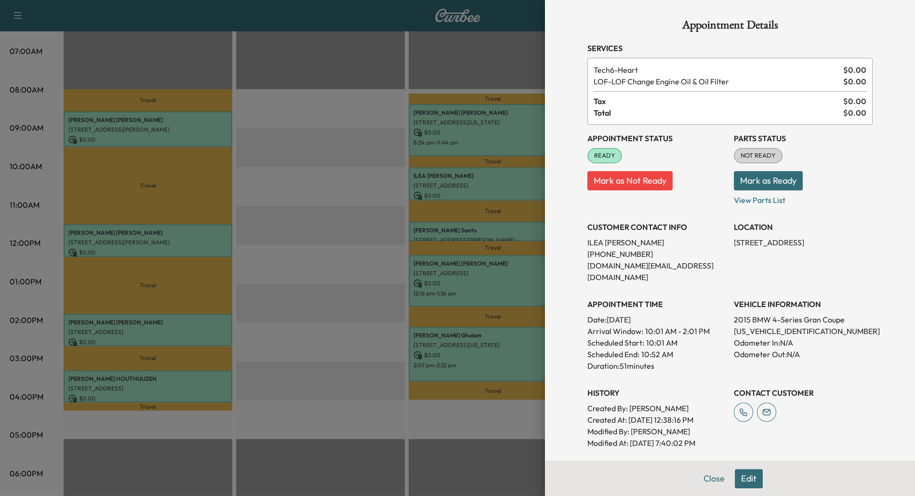
click at [325, 232] on div at bounding box center [457, 248] width 915 height 496
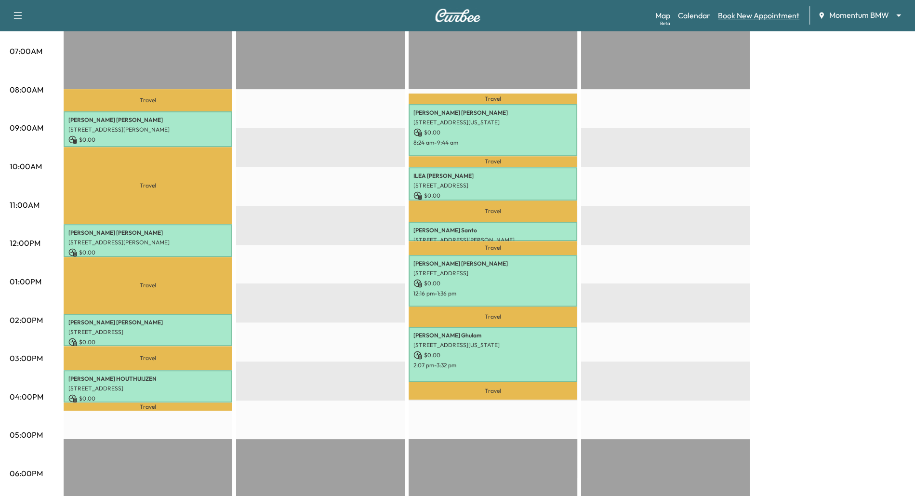
click at [735, 14] on link "Book New Appointment" at bounding box center [758, 16] width 81 height 12
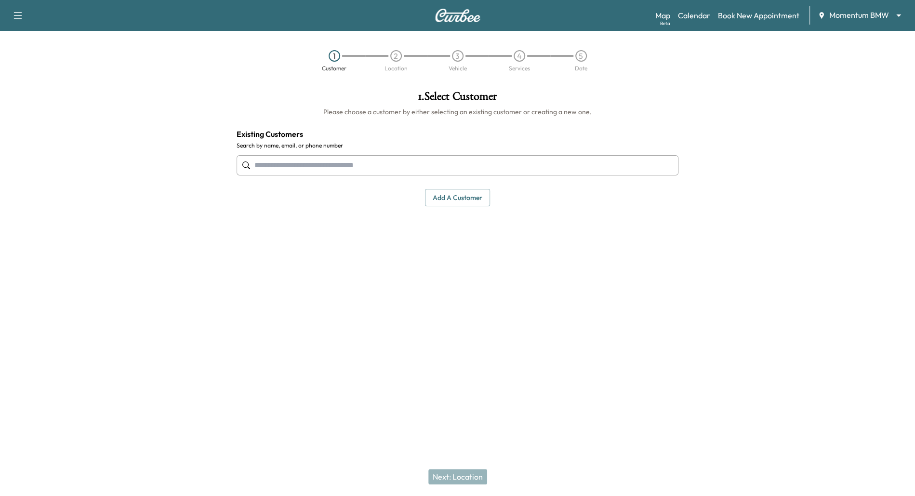
click at [440, 159] on input "text" at bounding box center [457, 165] width 442 height 20
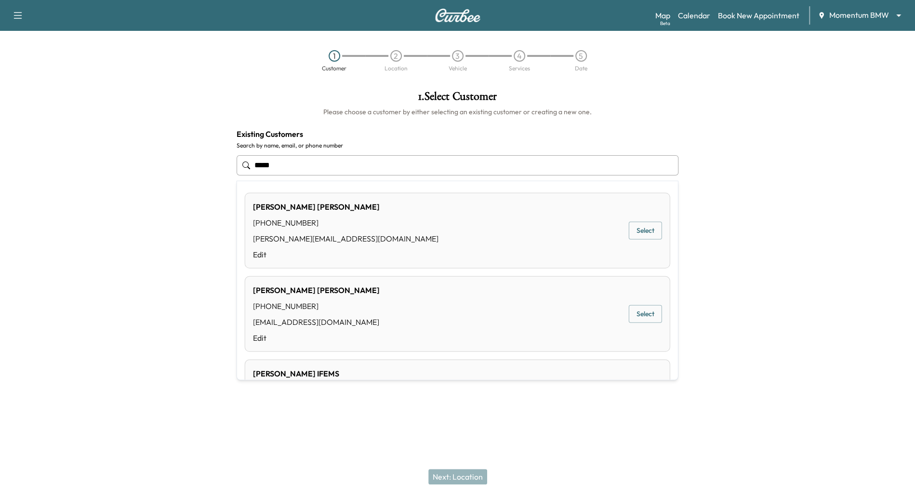
click at [650, 228] on button "Select" at bounding box center [644, 231] width 33 height 18
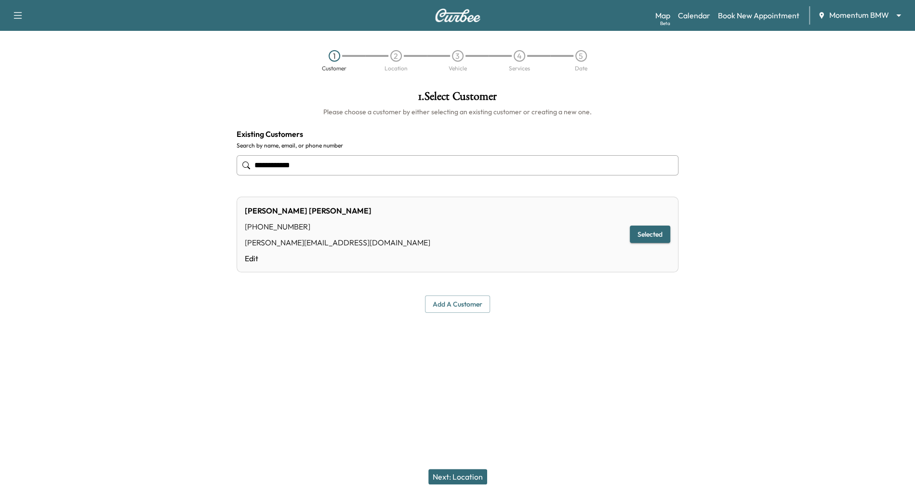
type input "**********"
click at [443, 474] on button "Next: Location" at bounding box center [457, 476] width 59 height 15
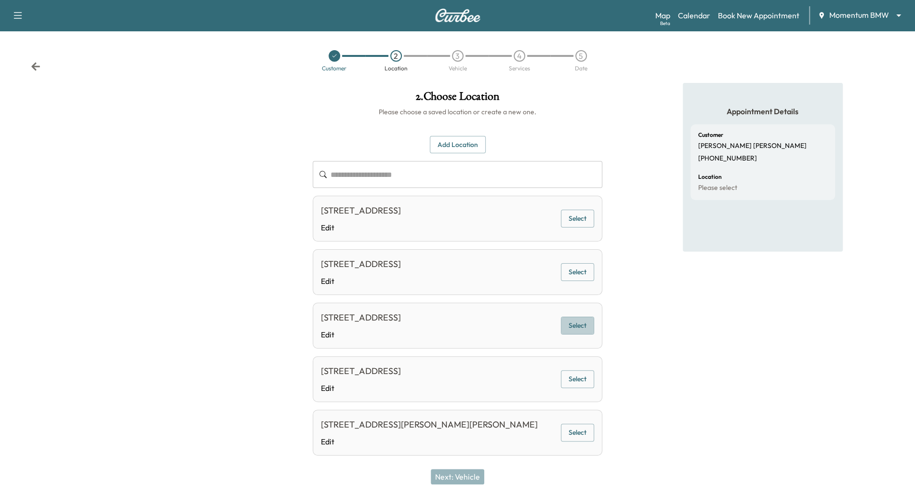
click at [574, 319] on button "Select" at bounding box center [577, 325] width 33 height 18
click at [463, 476] on button "Next: Vehicle" at bounding box center [457, 476] width 53 height 15
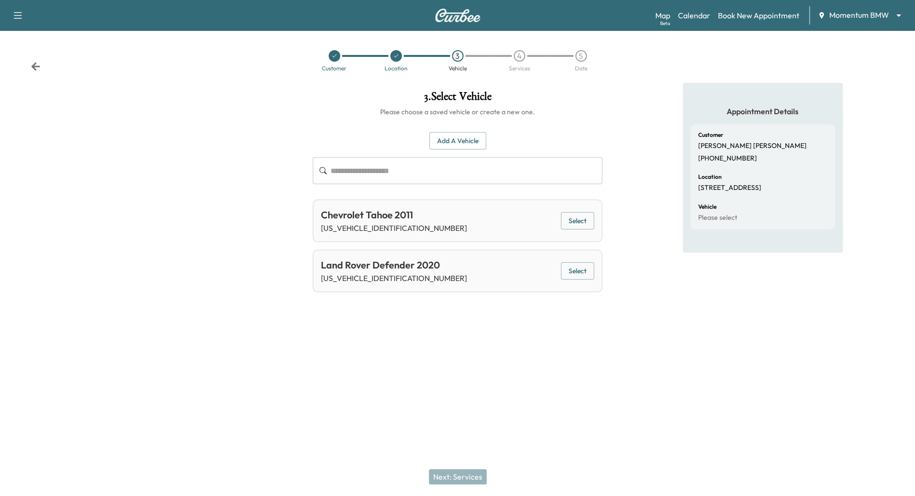
click at [579, 222] on button "Select" at bounding box center [577, 221] width 33 height 18
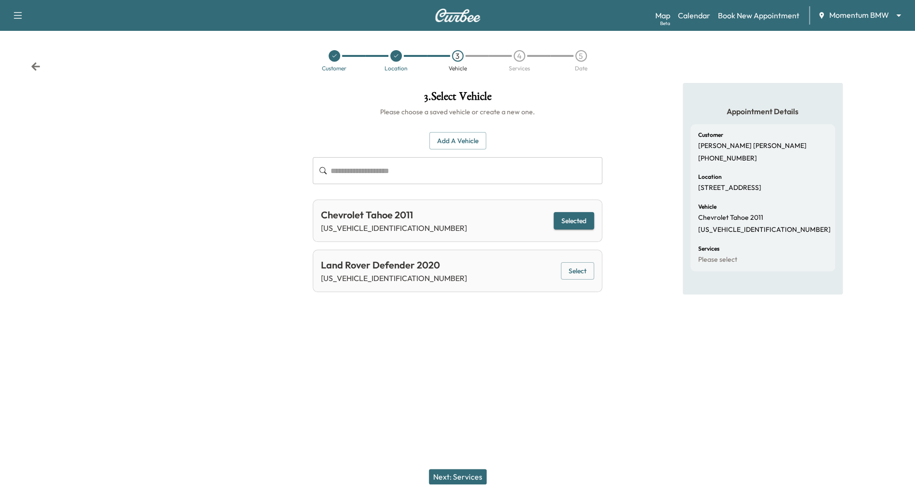
click at [483, 474] on button "Next: Services" at bounding box center [458, 476] width 58 height 15
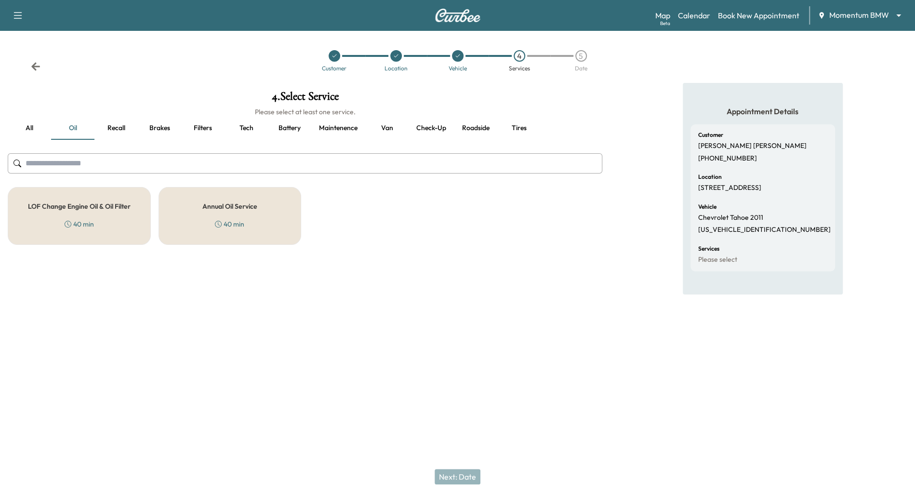
click at [212, 206] on h5 "Annual Oil Service" at bounding box center [229, 206] width 55 height 7
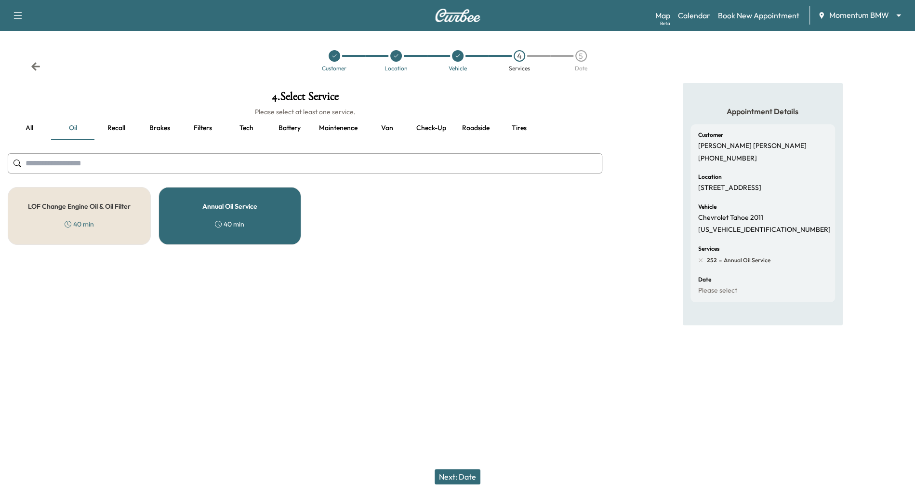
click at [444, 478] on button "Next: Date" at bounding box center [457, 476] width 46 height 15
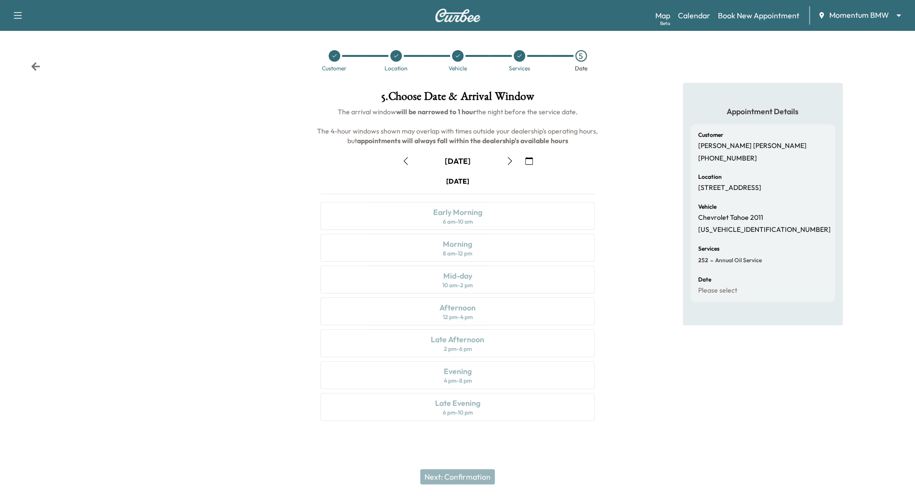
click at [529, 159] on icon "button" at bounding box center [529, 161] width 8 height 8
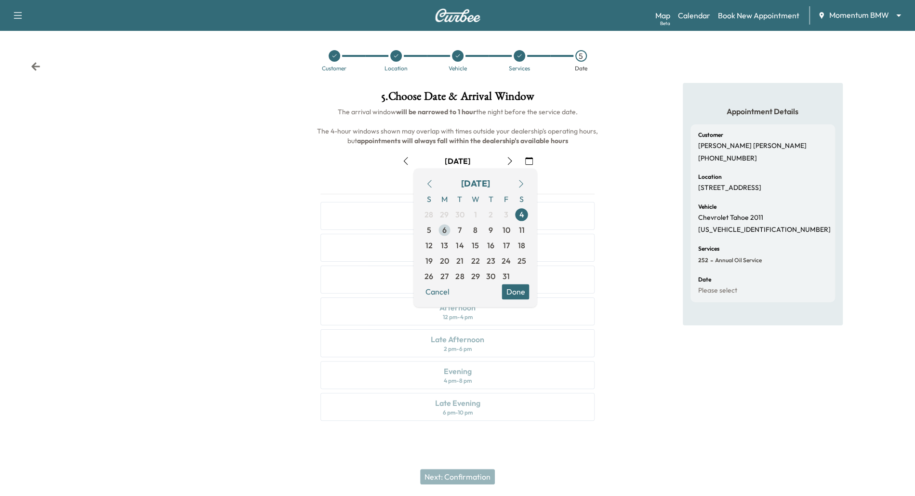
click at [448, 226] on span "6" at bounding box center [443, 229] width 15 height 15
click at [509, 284] on span "31" at bounding box center [505, 275] width 15 height 15
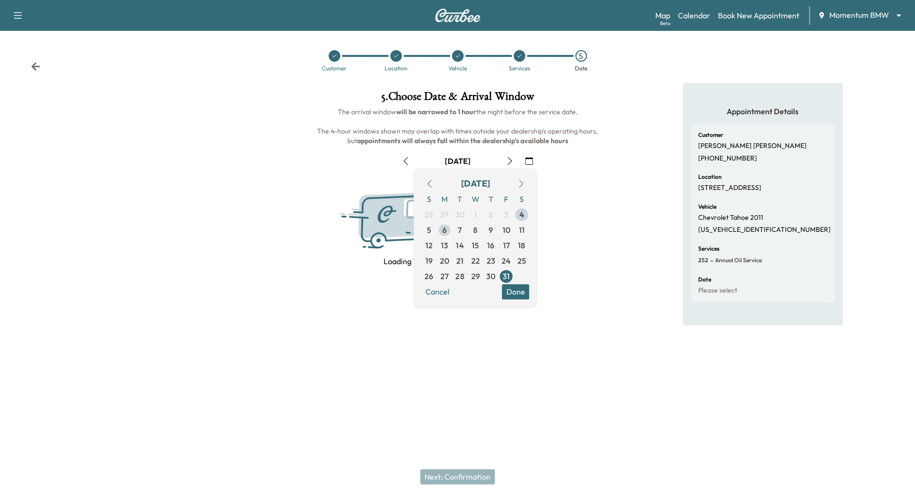
click at [444, 229] on span "6" at bounding box center [444, 230] width 4 height 12
click at [515, 289] on button "Done" at bounding box center [514, 291] width 27 height 15
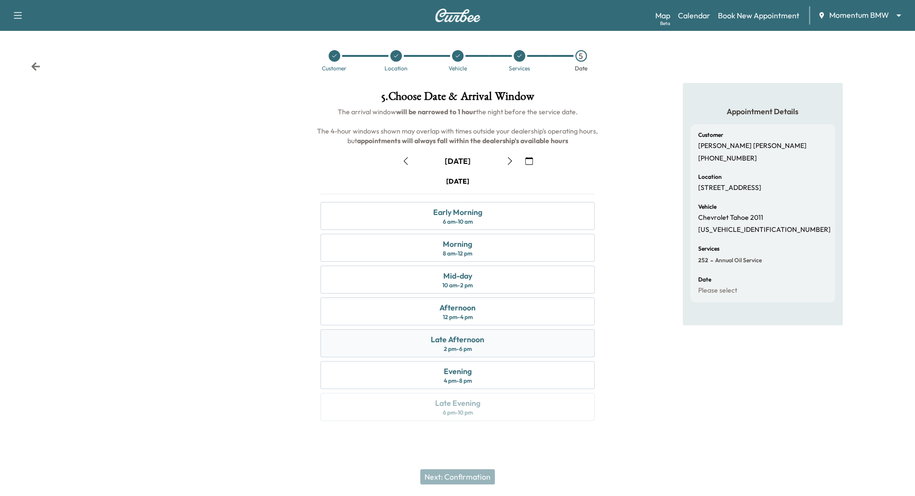
click at [473, 346] on div "Late Afternoon 2 pm - 6 pm" at bounding box center [457, 343] width 274 height 28
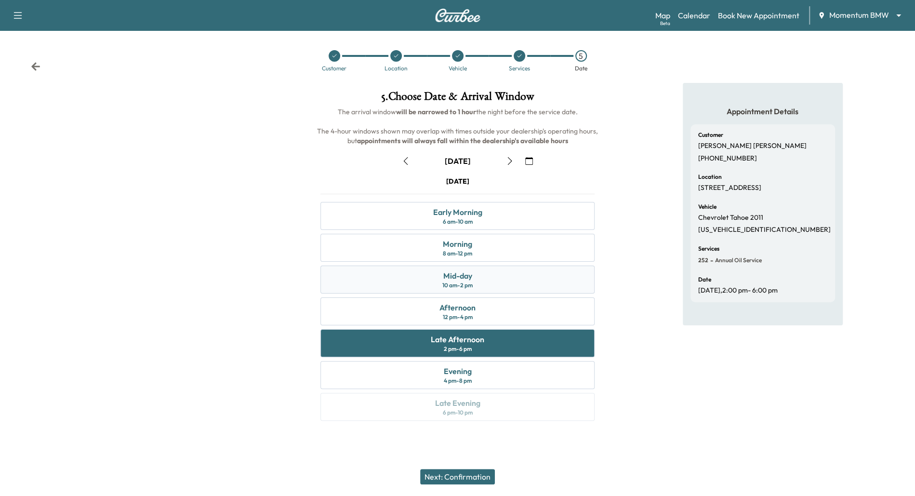
click at [462, 274] on div "Mid-day" at bounding box center [457, 276] width 29 height 12
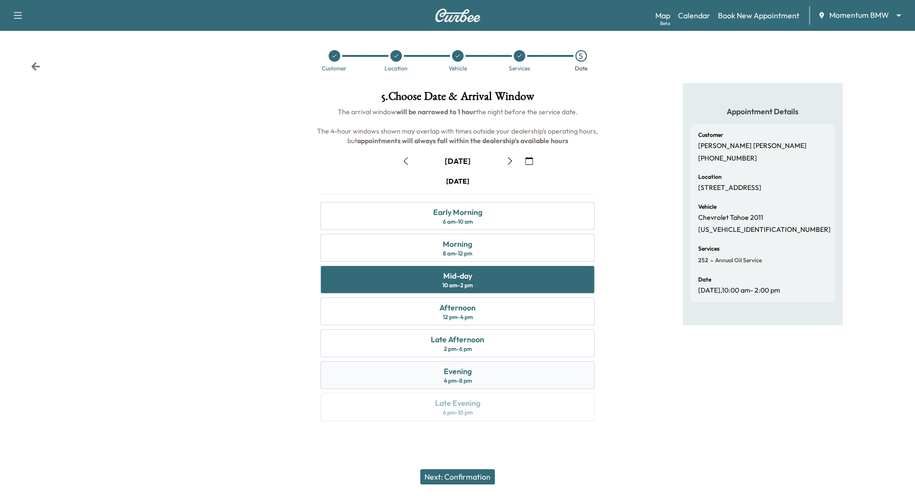
click at [457, 361] on div "Evening 4 pm - 8 pm" at bounding box center [457, 375] width 274 height 28
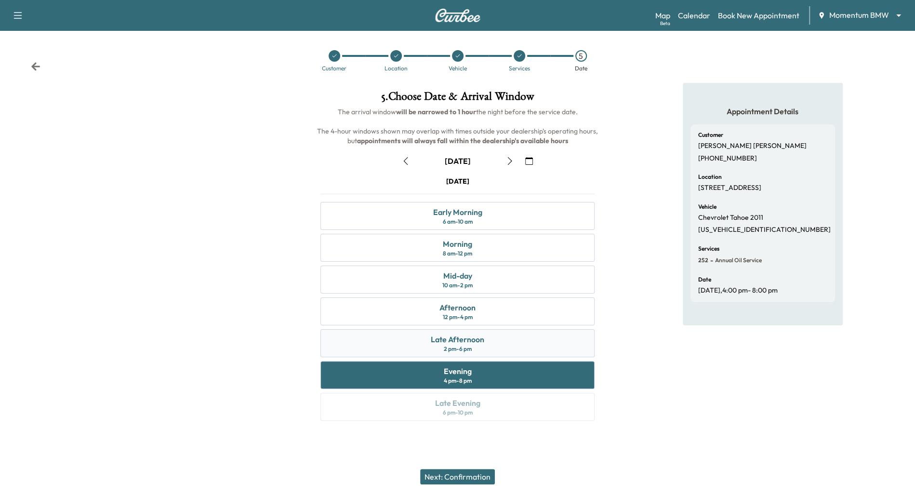
click at [457, 337] on div "Late Afternoon" at bounding box center [457, 339] width 53 height 12
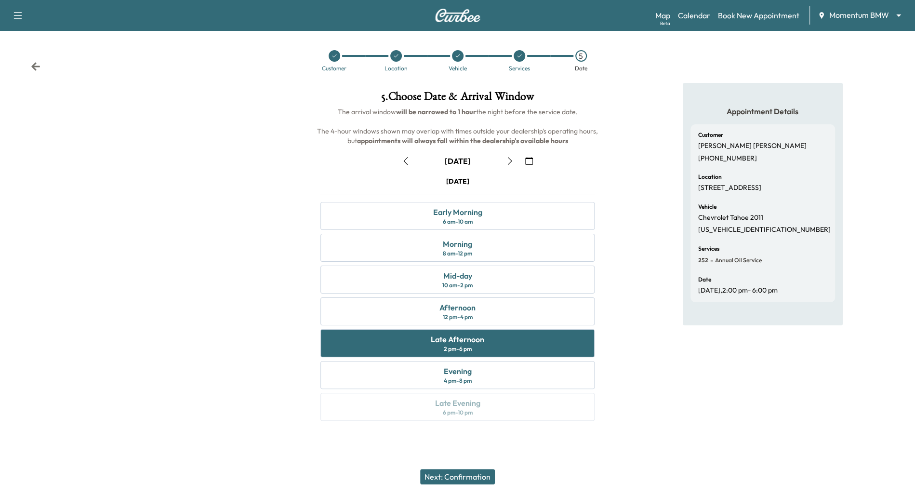
click at [456, 479] on button "Next: Confirmation" at bounding box center [457, 476] width 75 height 15
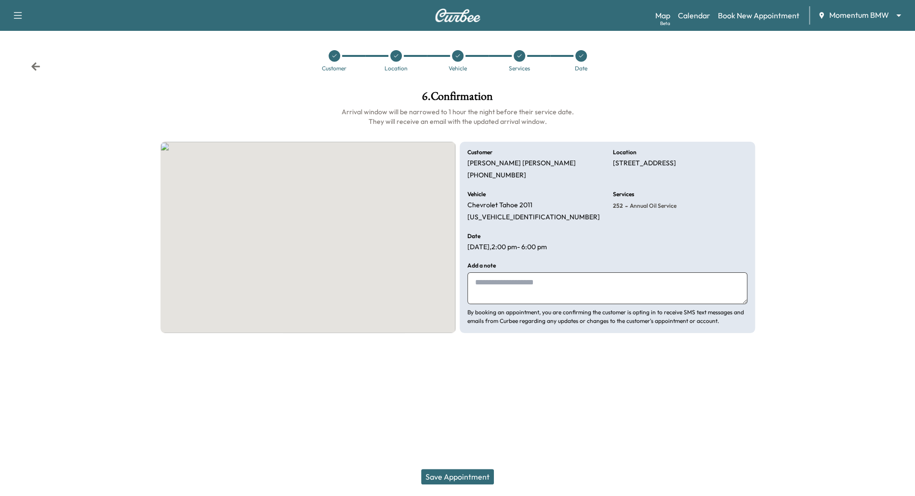
click at [456, 479] on button "Save Appointment" at bounding box center [457, 476] width 73 height 15
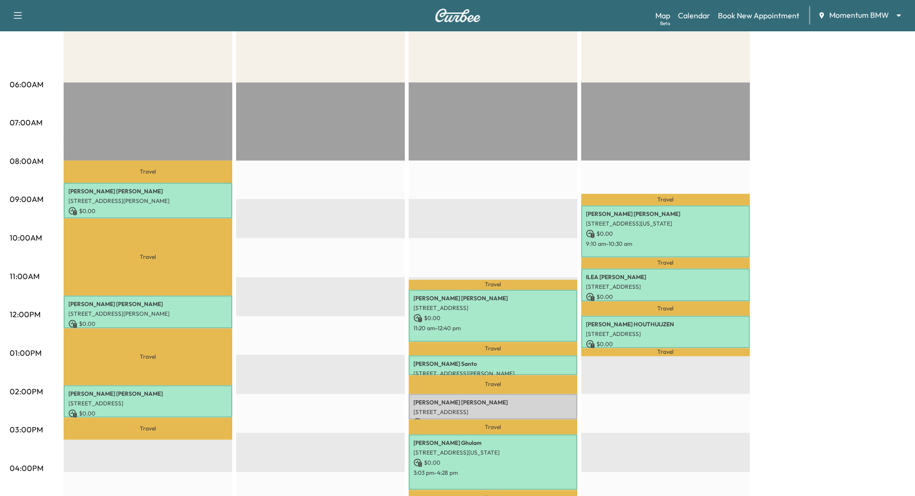
scroll to position [143, 0]
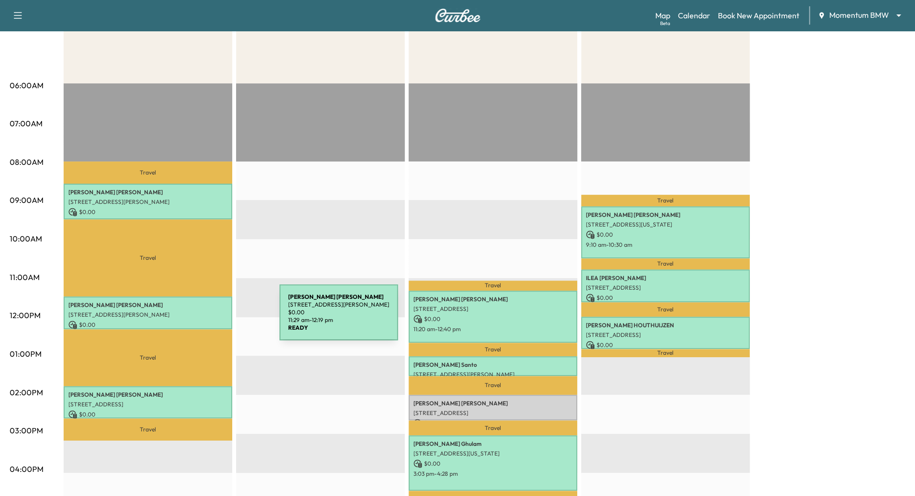
click at [207, 318] on div "[PERSON_NAME] [STREET_ADDRESS][PERSON_NAME] $ 0.00 11:29 am - 12:19 pm" at bounding box center [148, 312] width 169 height 32
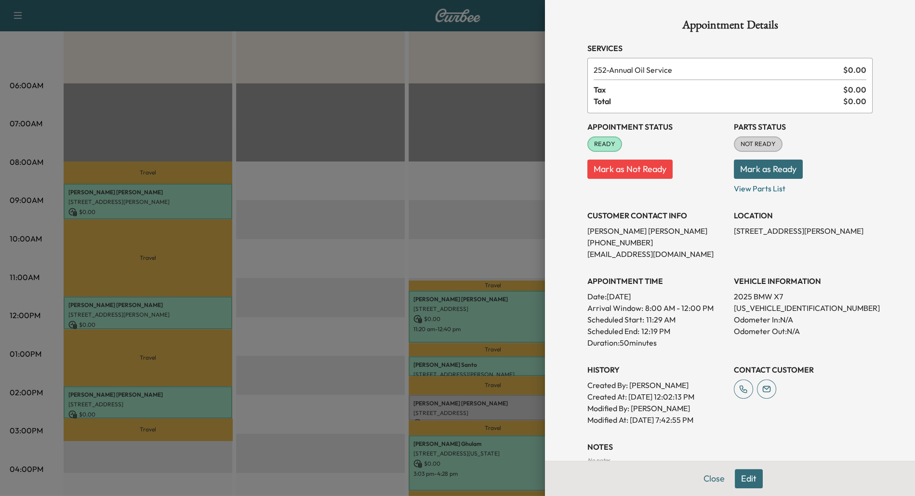
click at [315, 233] on div at bounding box center [457, 248] width 915 height 496
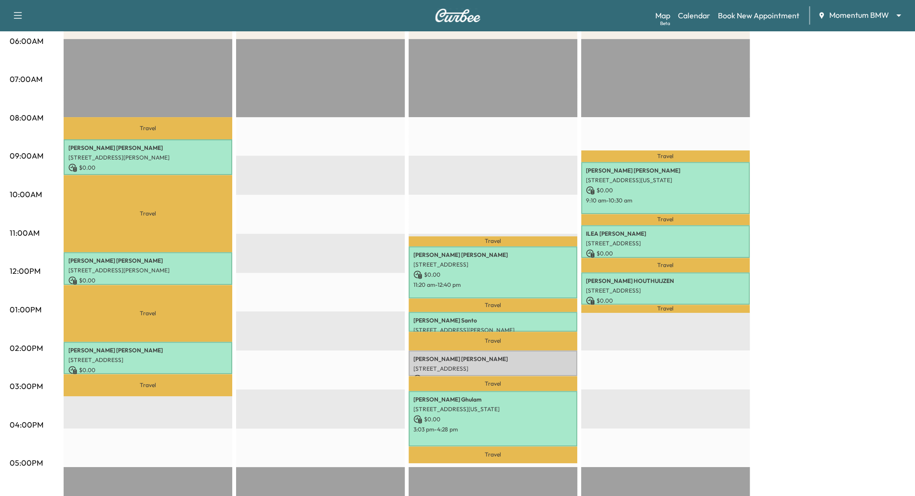
scroll to position [185, 0]
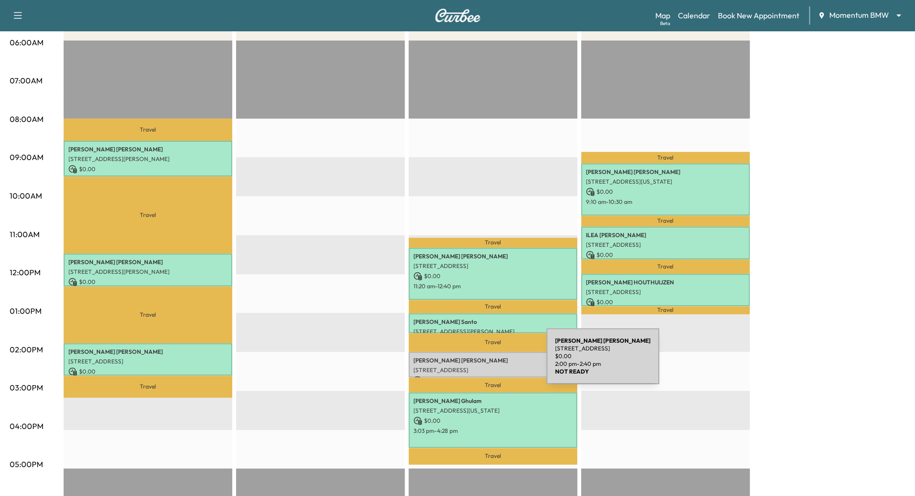
click at [474, 362] on p "[PERSON_NAME]" at bounding box center [492, 360] width 159 height 8
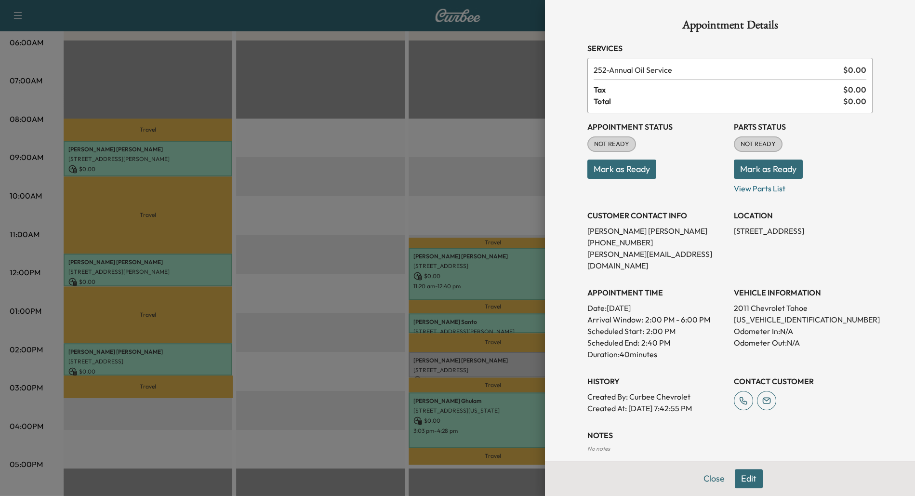
click at [747, 483] on button "Edit" at bounding box center [748, 478] width 28 height 19
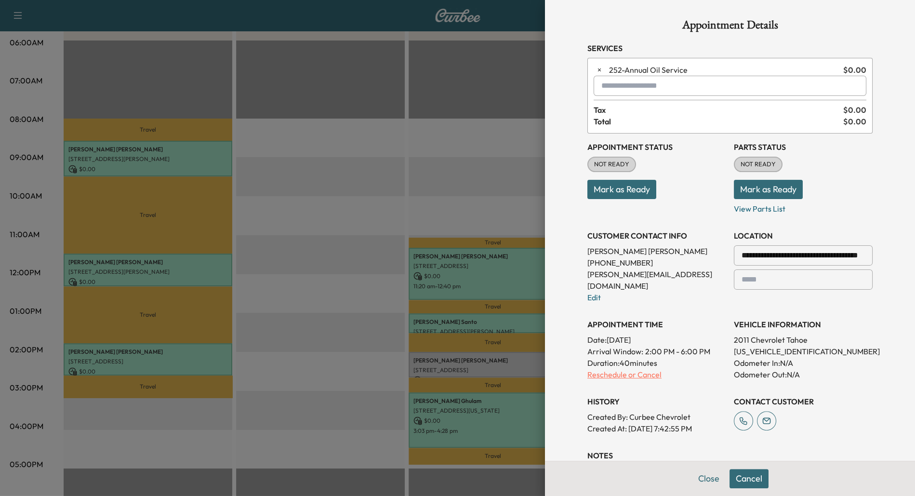
click at [645, 368] on p "Reschedule or Cancel" at bounding box center [656, 374] width 139 height 12
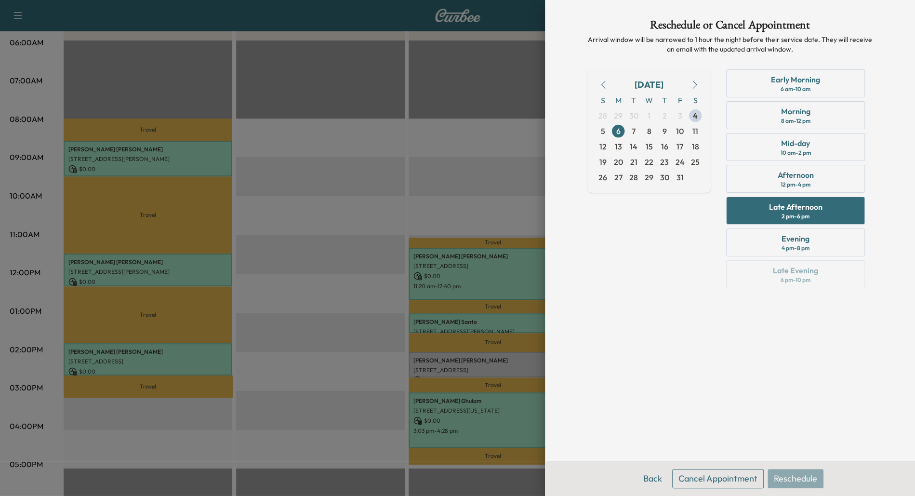
click at [715, 482] on button "Cancel Appointment" at bounding box center [717, 478] width 91 height 19
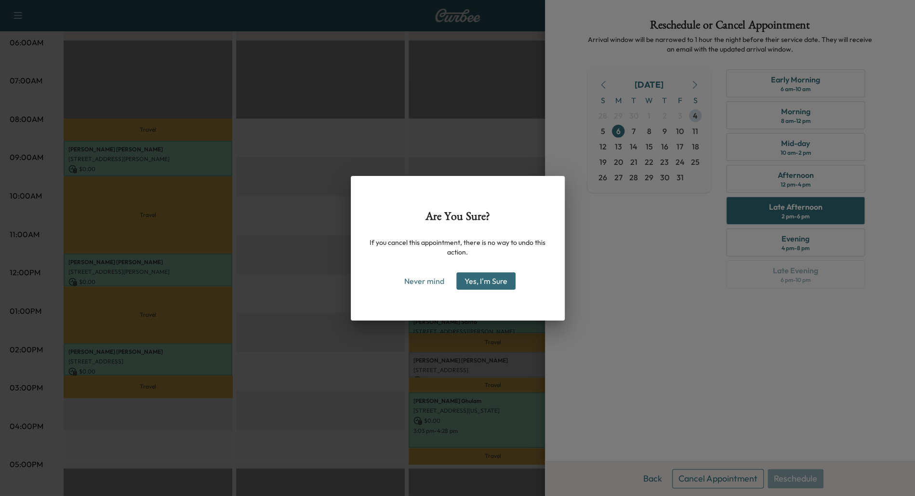
click at [482, 278] on button "Yes, I'm Sure" at bounding box center [485, 280] width 59 height 17
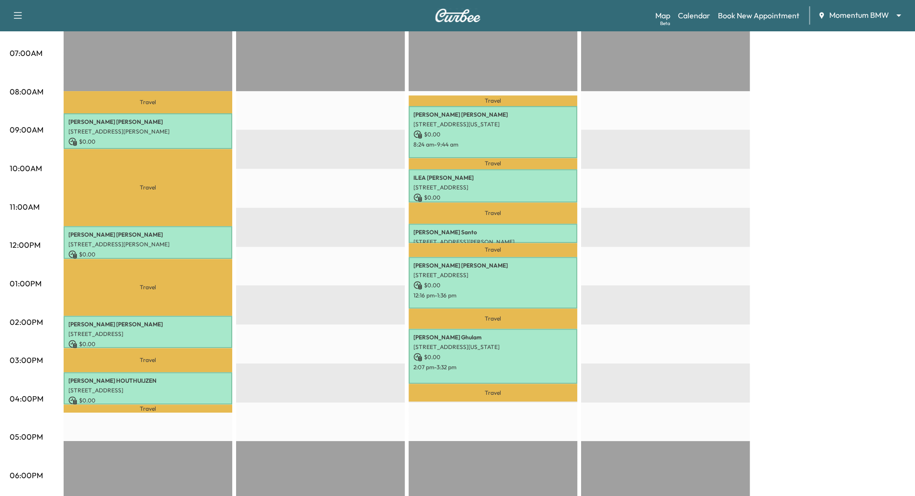
scroll to position [213, 0]
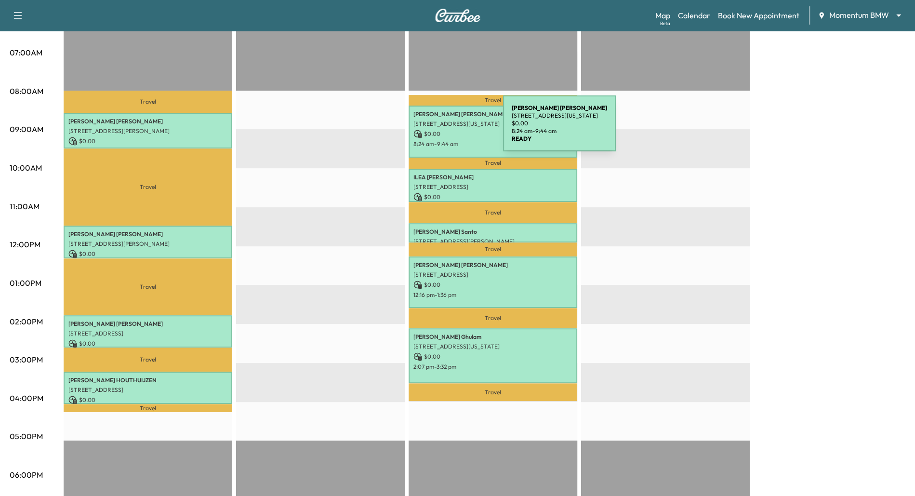
click at [431, 130] on p "$ 0.00" at bounding box center [492, 134] width 159 height 9
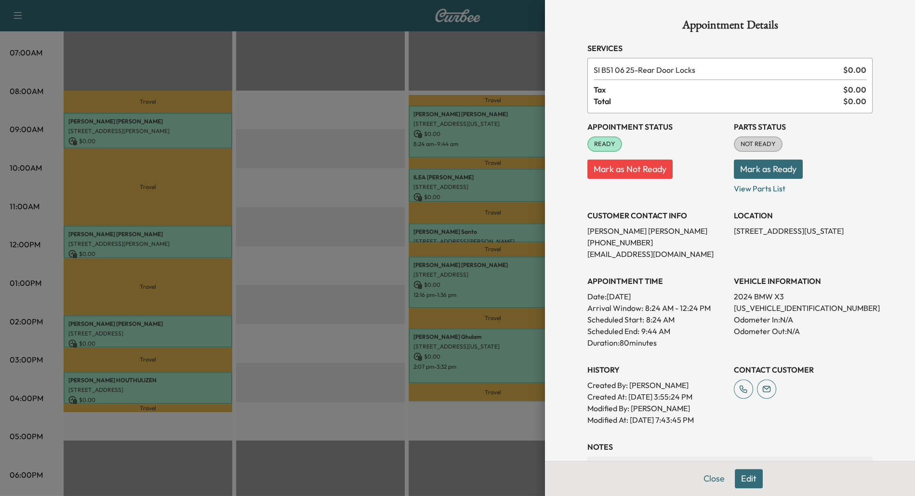
click at [352, 167] on div at bounding box center [457, 248] width 915 height 496
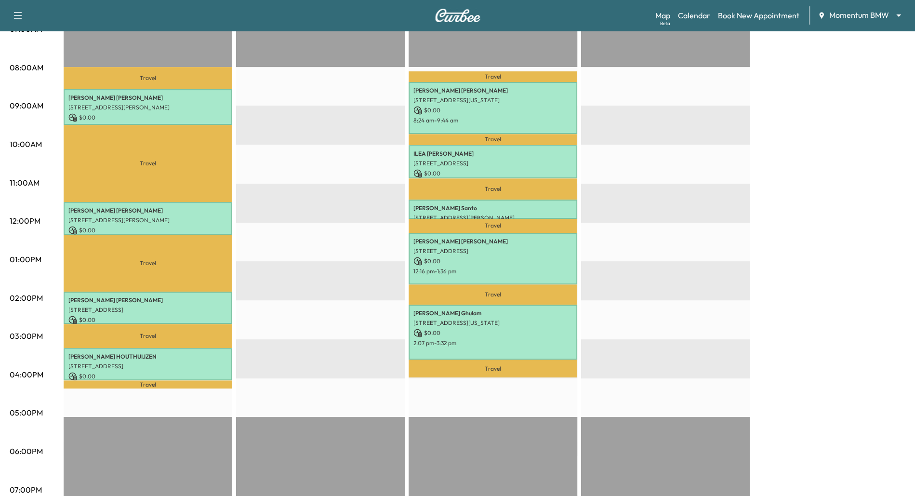
scroll to position [0, 0]
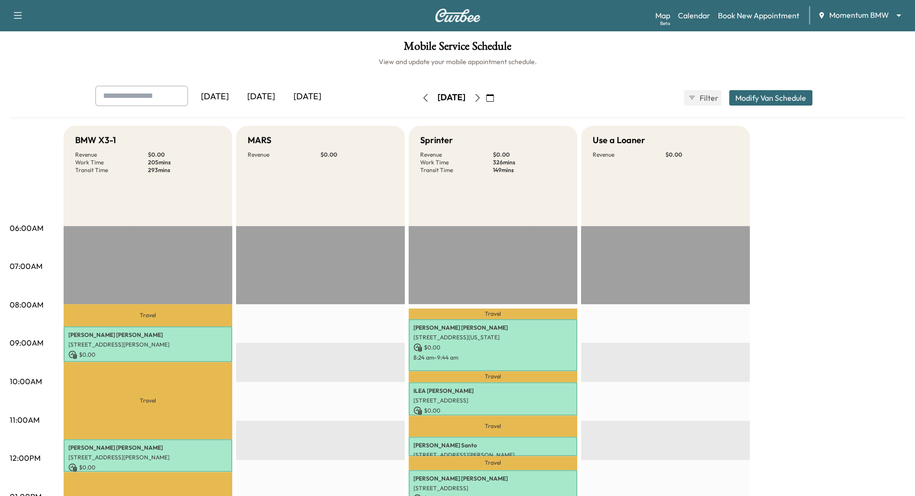
click at [481, 94] on icon "button" at bounding box center [477, 98] width 8 height 8
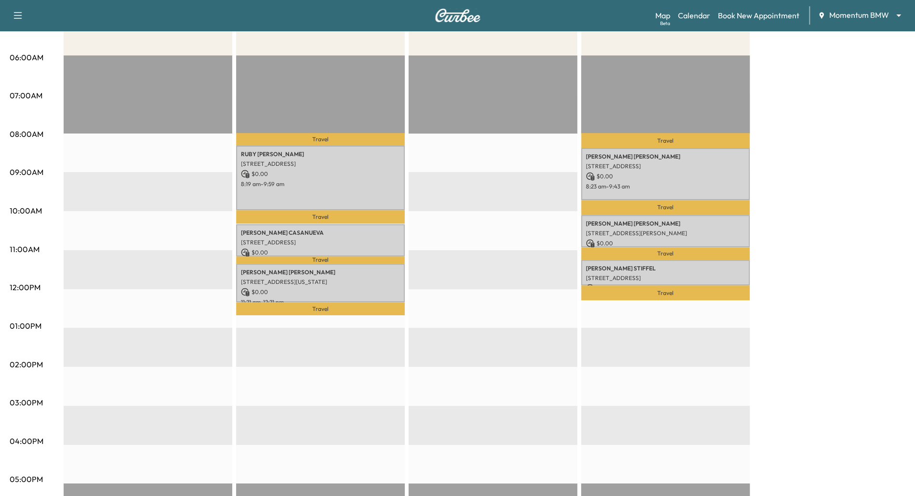
scroll to position [157, 0]
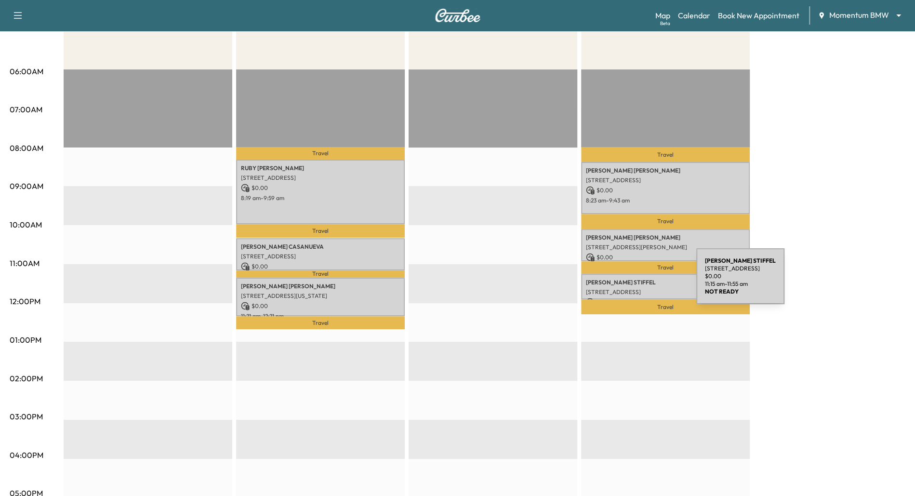
click at [624, 282] on p "[PERSON_NAME]" at bounding box center [665, 282] width 159 height 8
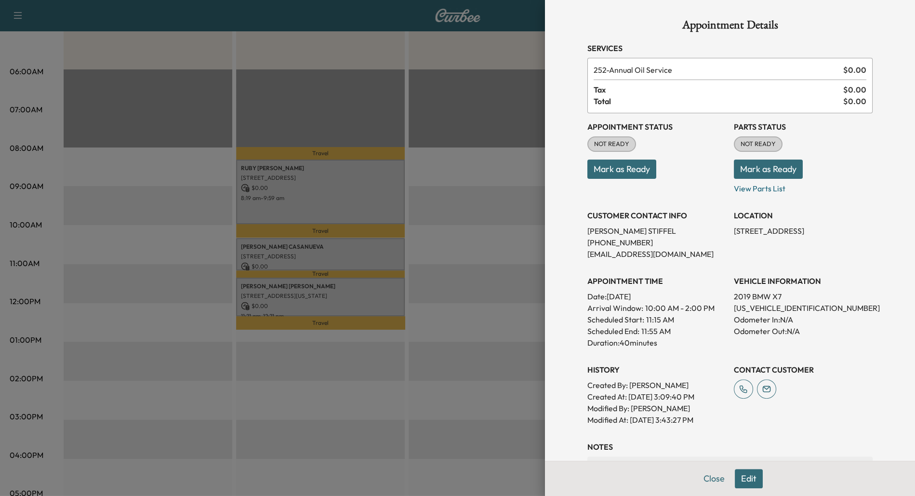
click at [486, 236] on div at bounding box center [457, 248] width 915 height 496
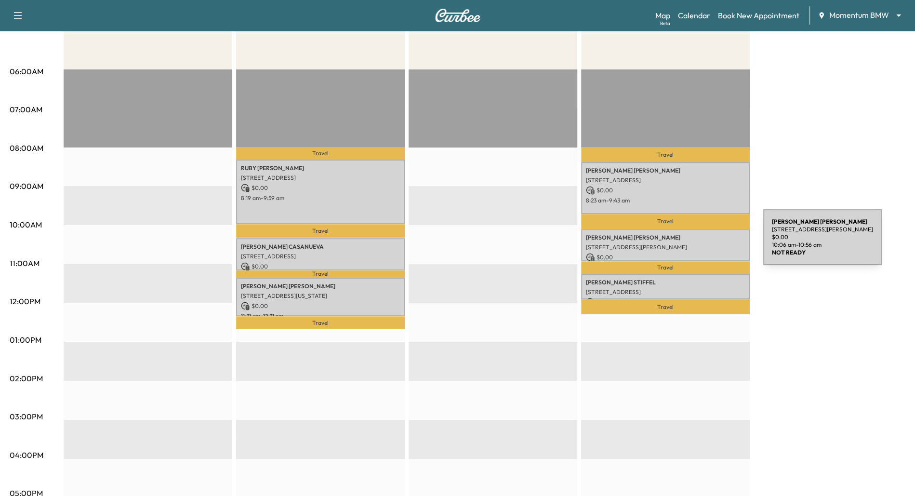
click at [689, 243] on p "[STREET_ADDRESS][PERSON_NAME]" at bounding box center [665, 247] width 159 height 8
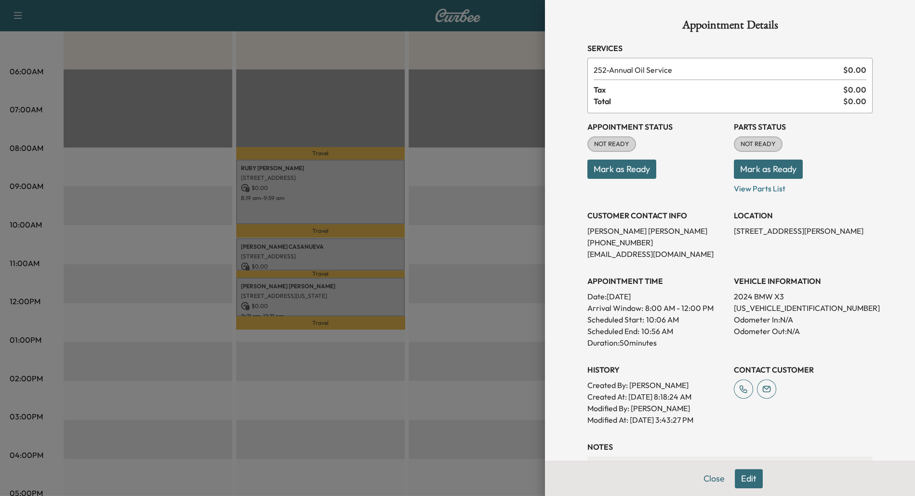
click at [489, 235] on div at bounding box center [457, 248] width 915 height 496
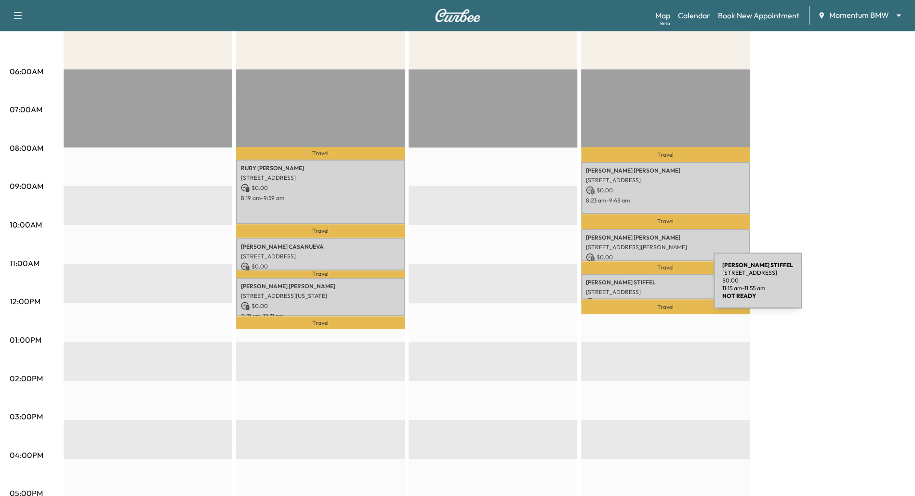
click at [640, 288] on p "[STREET_ADDRESS]" at bounding box center [665, 292] width 159 height 8
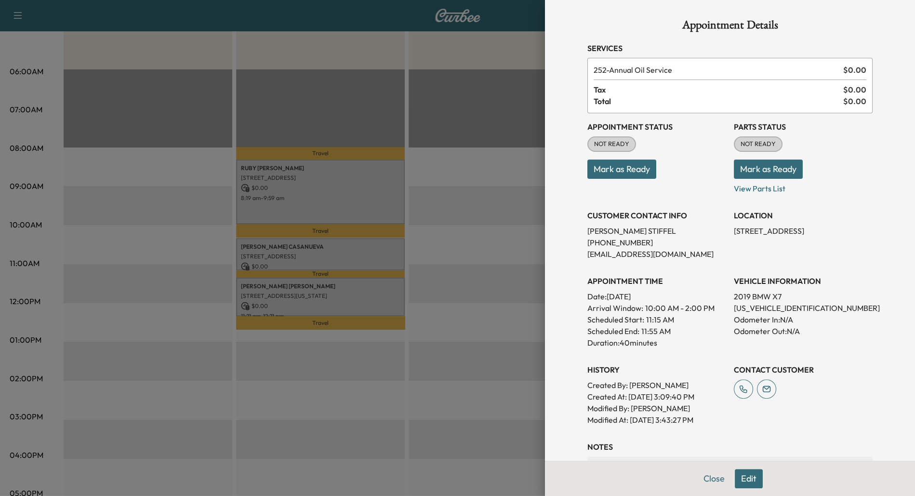
click at [484, 363] on div at bounding box center [457, 248] width 915 height 496
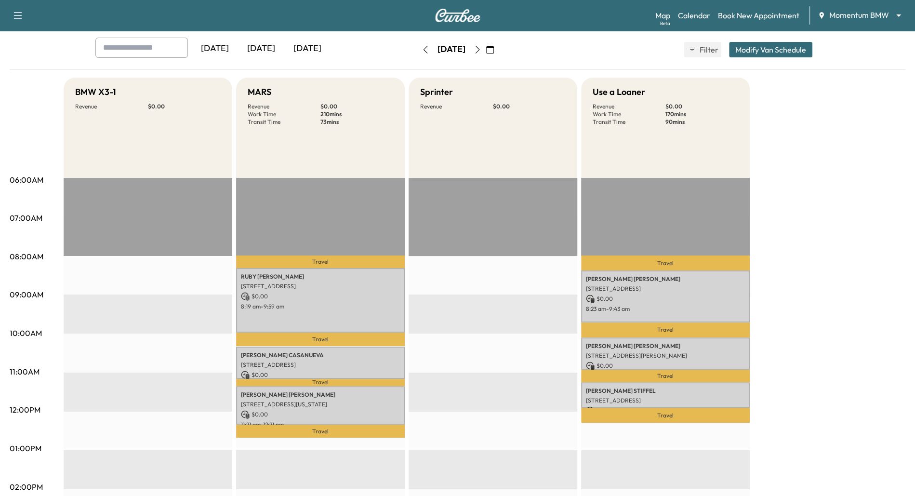
scroll to position [0, 0]
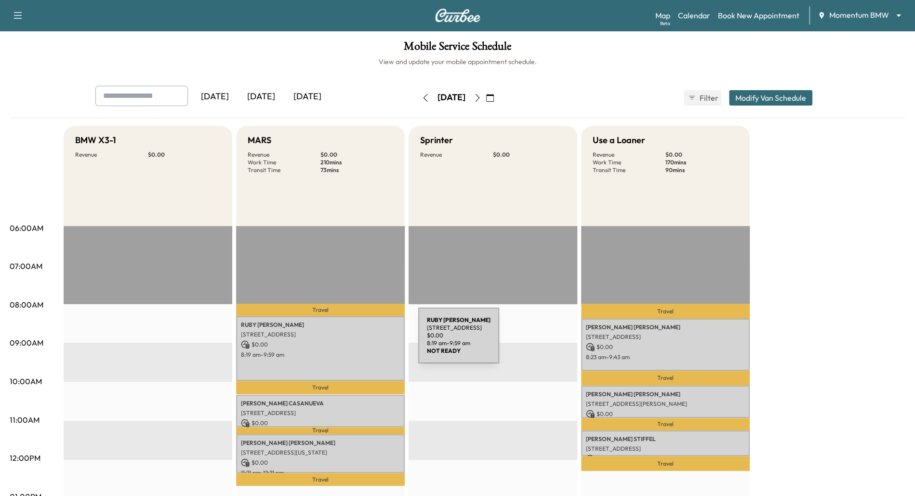
click at [346, 341] on p "$ 0.00" at bounding box center [320, 344] width 159 height 9
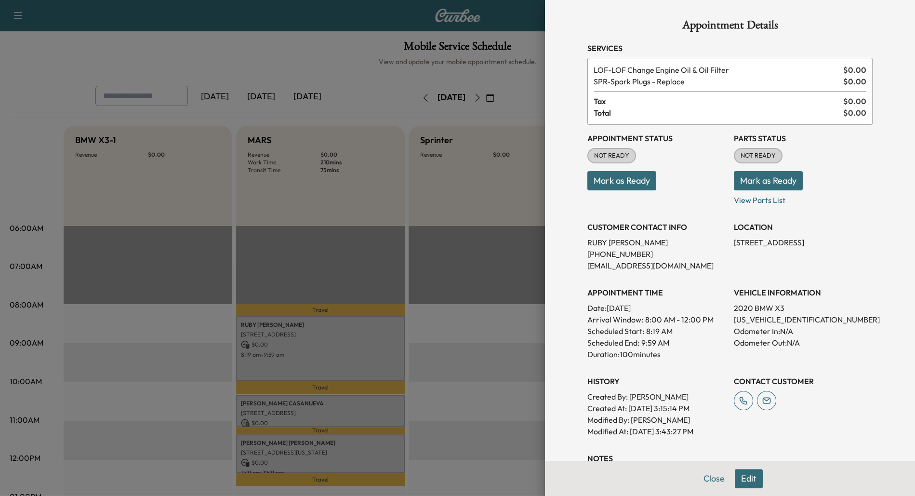
click at [346, 341] on div at bounding box center [457, 248] width 915 height 496
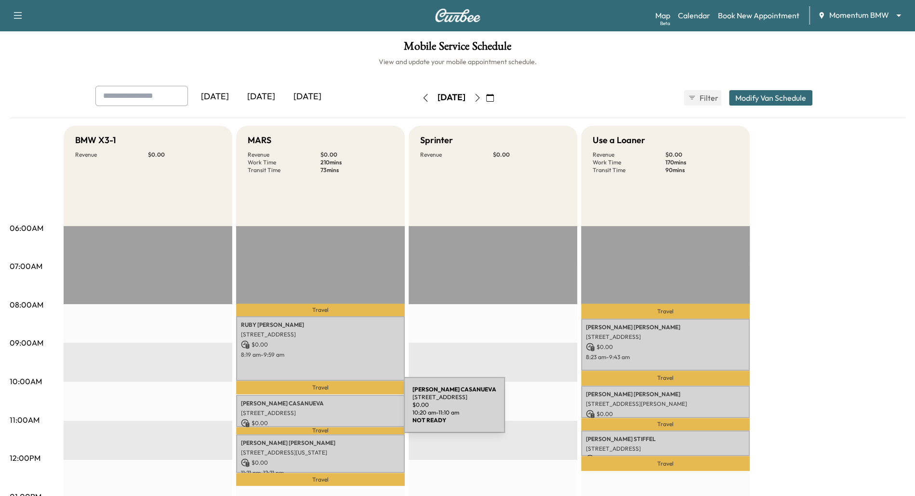
click at [331, 411] on p "[STREET_ADDRESS]" at bounding box center [320, 413] width 159 height 8
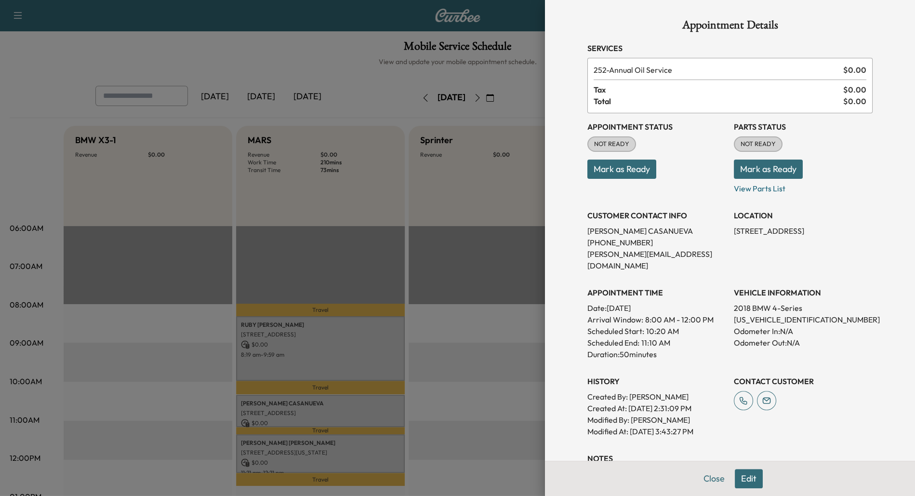
click at [328, 446] on div at bounding box center [457, 248] width 915 height 496
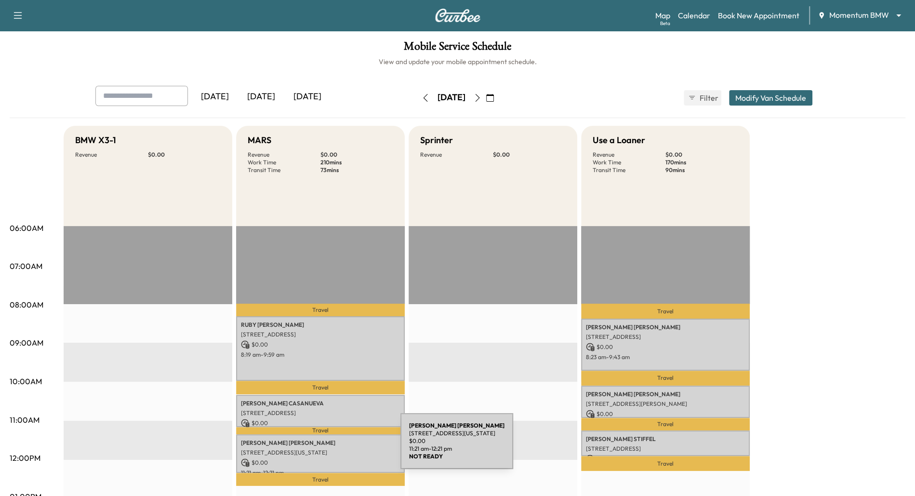
click at [328, 446] on div "[PERSON_NAME] [STREET_ADDRESS][US_STATE] $ 0.00 11:21 am - 12:21 pm" at bounding box center [320, 453] width 169 height 39
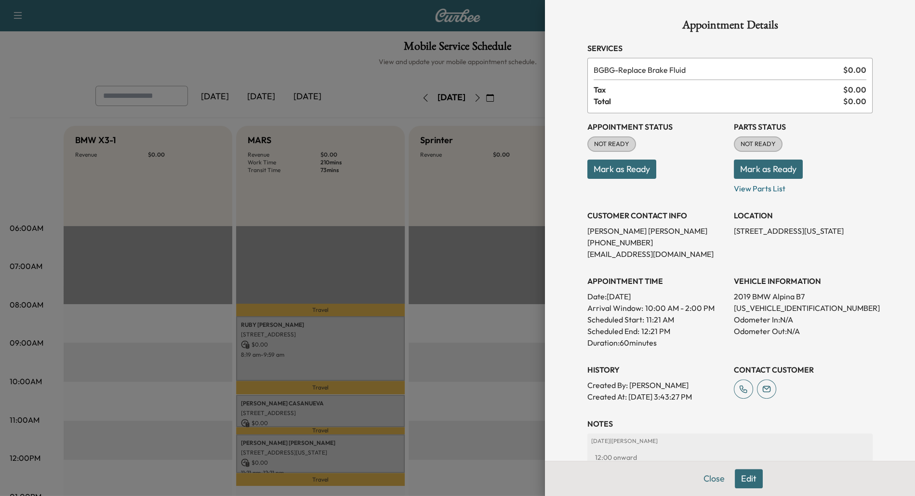
click at [475, 334] on div at bounding box center [457, 248] width 915 height 496
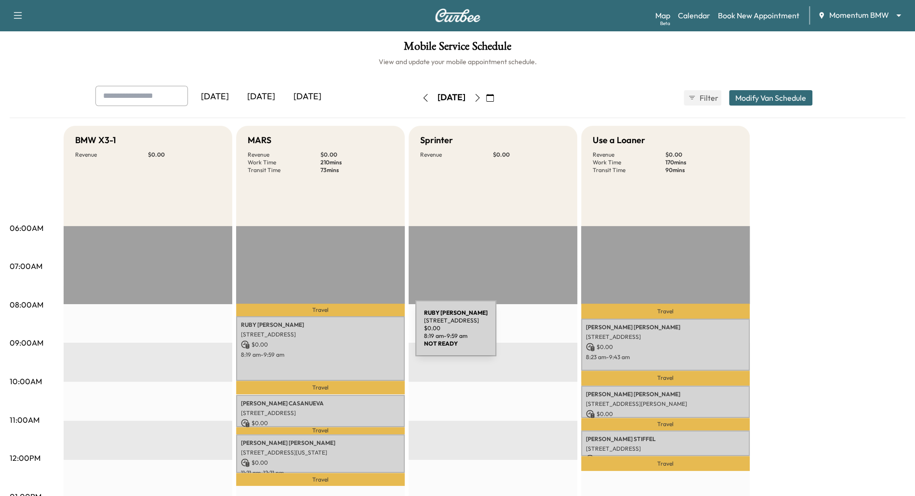
click at [343, 334] on p "[STREET_ADDRESS]" at bounding box center [320, 334] width 159 height 8
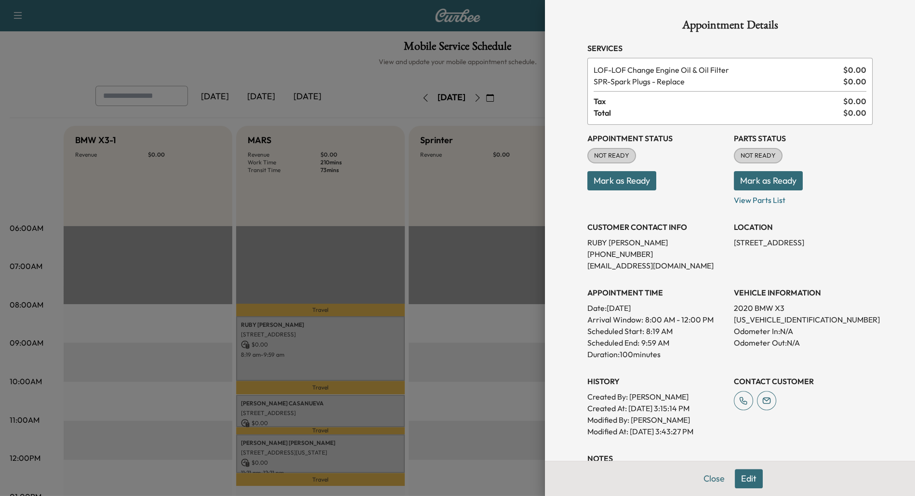
click at [331, 408] on div at bounding box center [457, 248] width 915 height 496
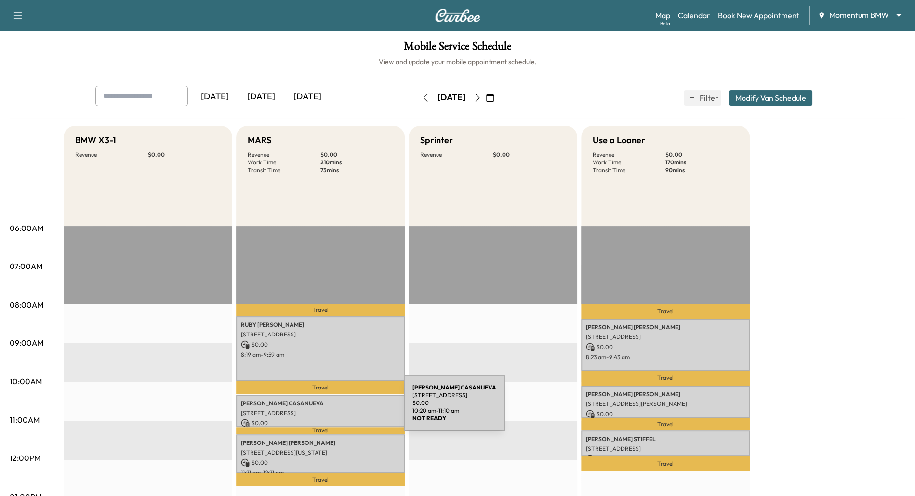
click at [331, 409] on p "[STREET_ADDRESS]" at bounding box center [320, 413] width 159 height 8
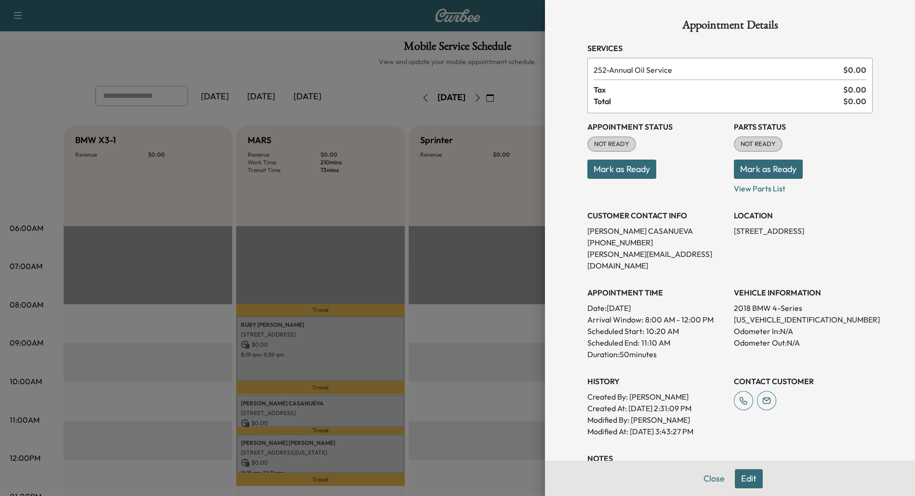
click at [340, 457] on div at bounding box center [457, 248] width 915 height 496
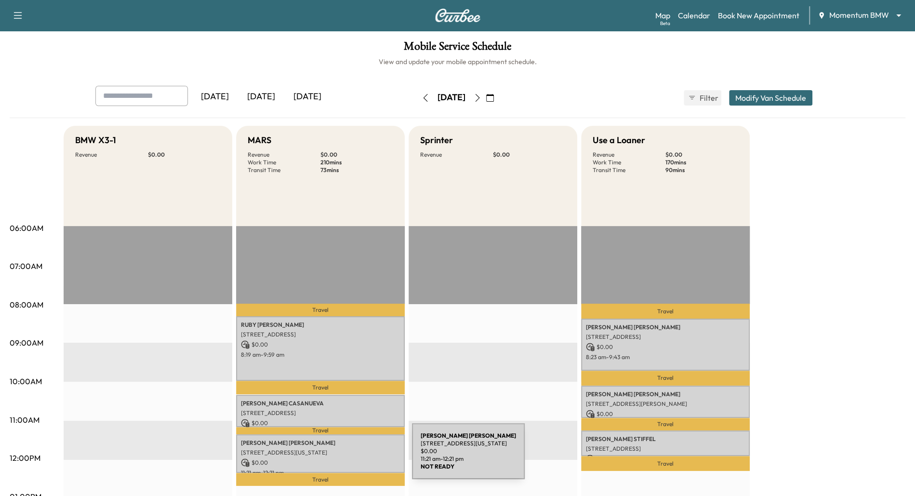
click at [340, 457] on div "[PERSON_NAME] [STREET_ADDRESS][US_STATE] $ 0.00 11:21 am - 12:21 pm" at bounding box center [320, 453] width 169 height 39
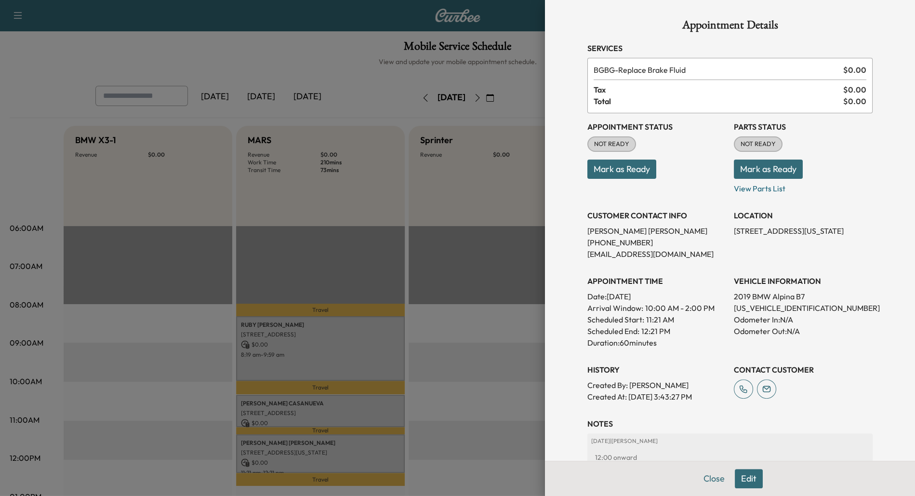
click at [439, 398] on div at bounding box center [457, 248] width 915 height 496
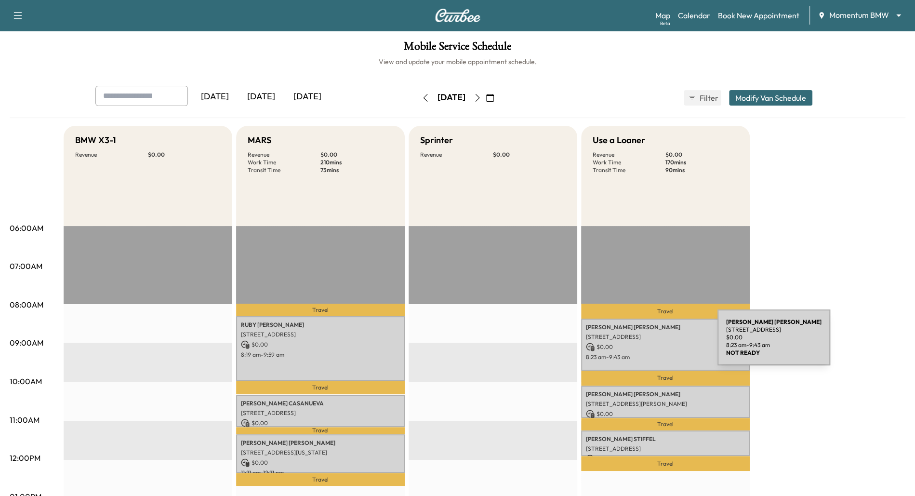
click at [645, 343] on p "$ 0.00" at bounding box center [665, 346] width 159 height 9
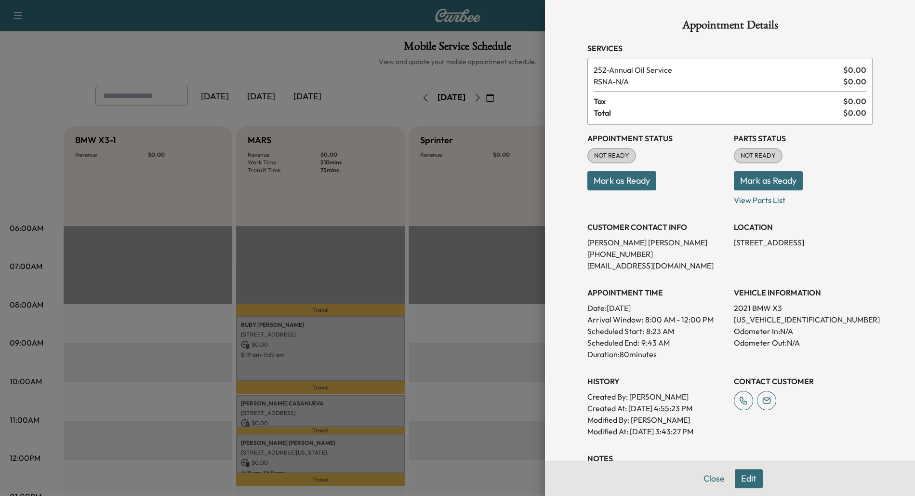
click at [500, 344] on div at bounding box center [457, 248] width 915 height 496
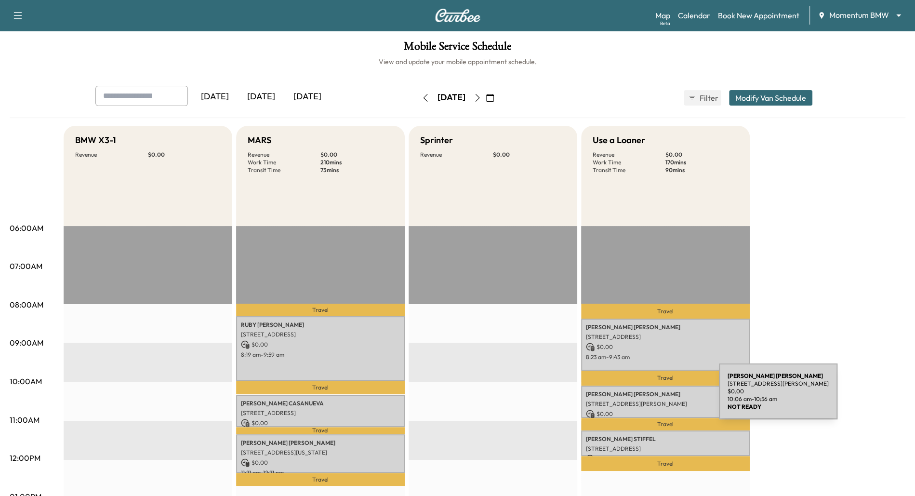
click at [646, 397] on p "[PERSON_NAME]" at bounding box center [665, 394] width 159 height 8
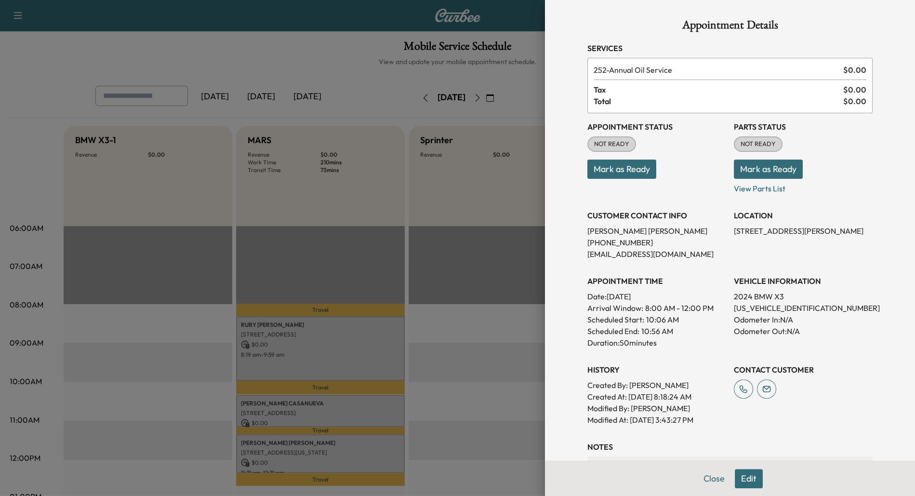
click at [505, 342] on div at bounding box center [457, 248] width 915 height 496
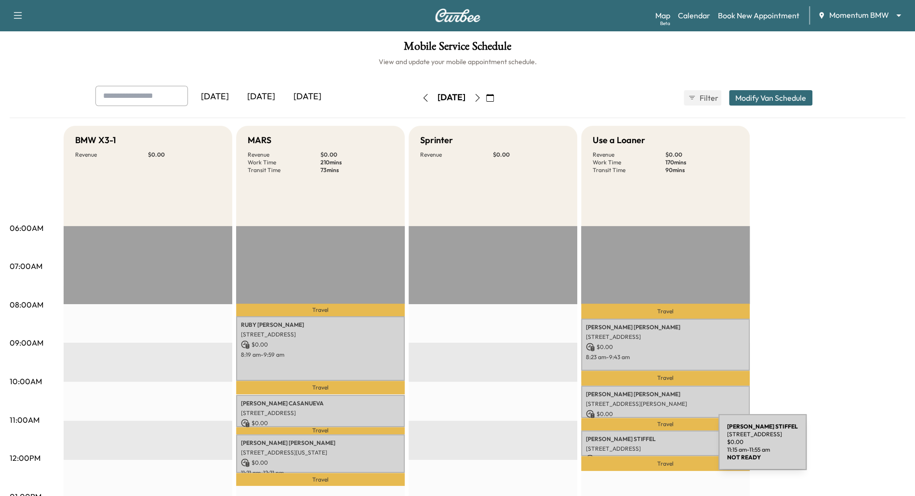
click at [646, 447] on p "[STREET_ADDRESS]" at bounding box center [665, 448] width 159 height 8
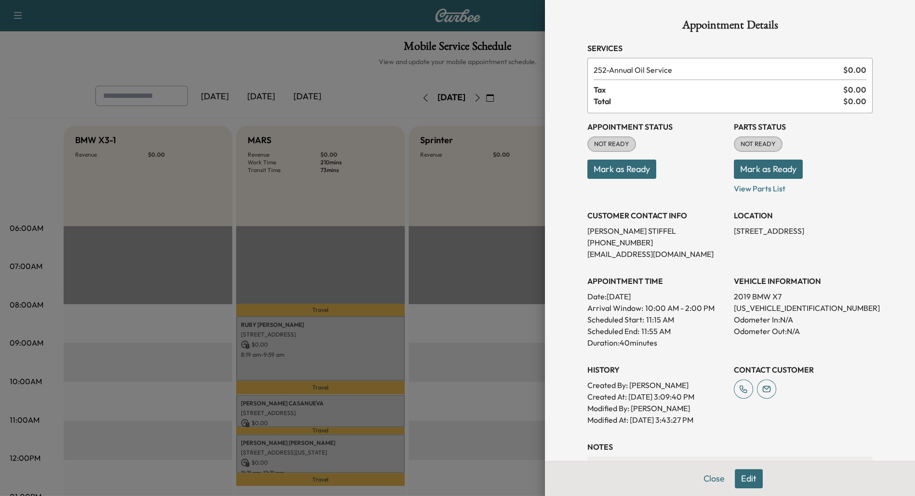
click at [513, 339] on div at bounding box center [457, 248] width 915 height 496
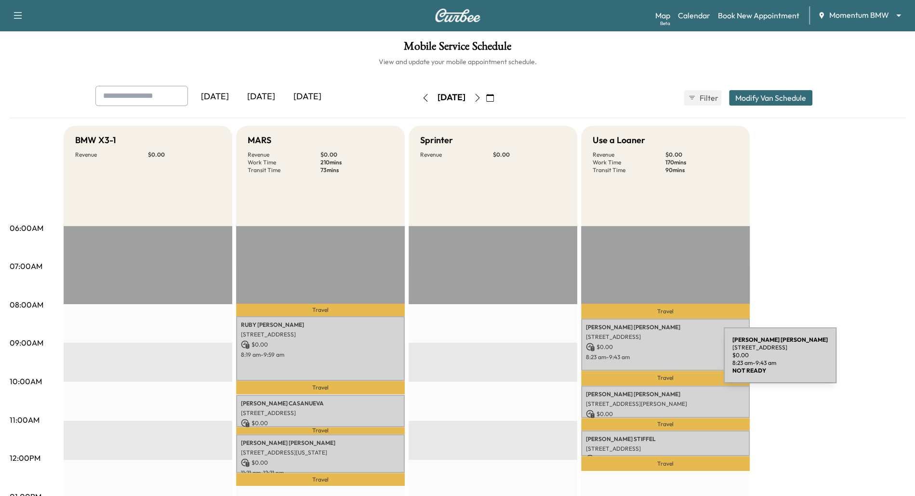
click at [651, 361] on div "[PERSON_NAME] [STREET_ADDRESS] $ 0.00 8:23 am - 9:43 am" at bounding box center [665, 344] width 169 height 52
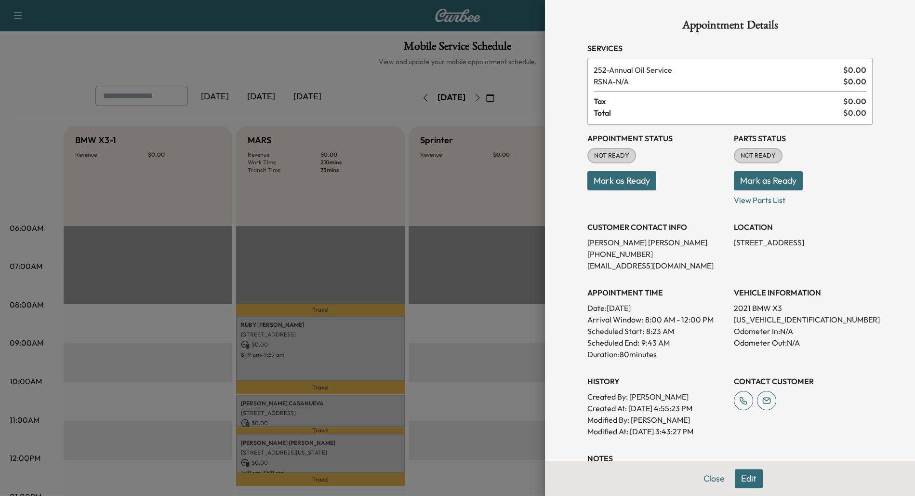
click at [505, 365] on div at bounding box center [457, 248] width 915 height 496
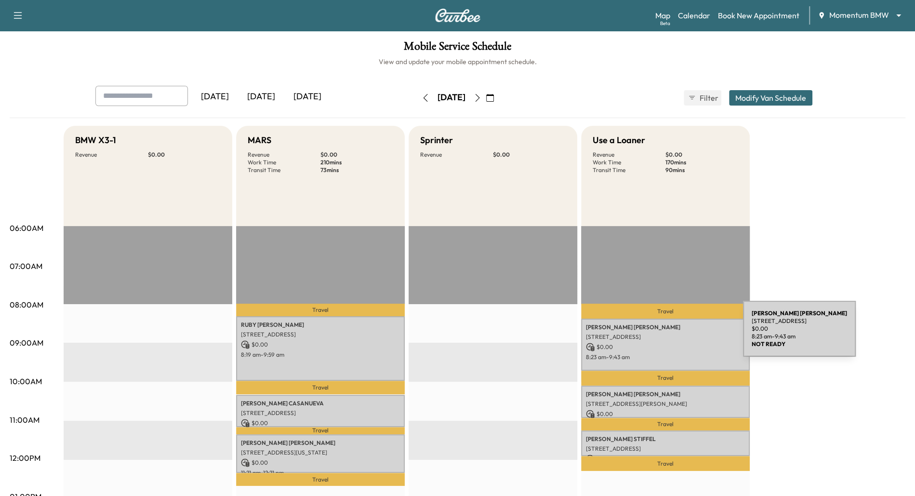
click at [667, 337] on p "[STREET_ADDRESS]" at bounding box center [665, 337] width 159 height 8
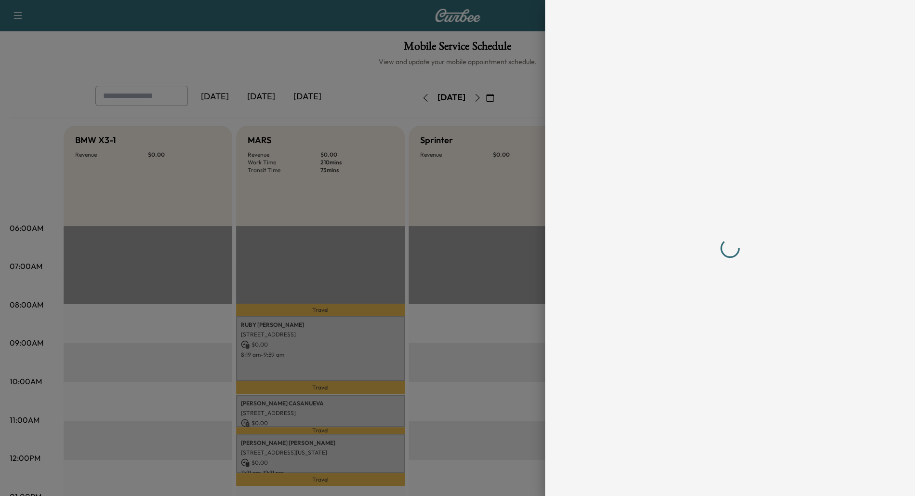
click at [490, 318] on div at bounding box center [457, 248] width 915 height 496
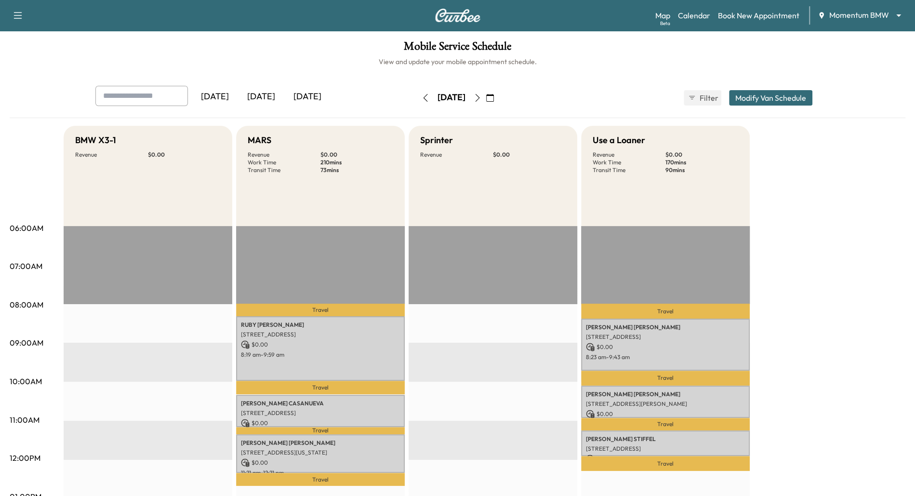
click at [498, 91] on button "button" at bounding box center [490, 97] width 16 height 15
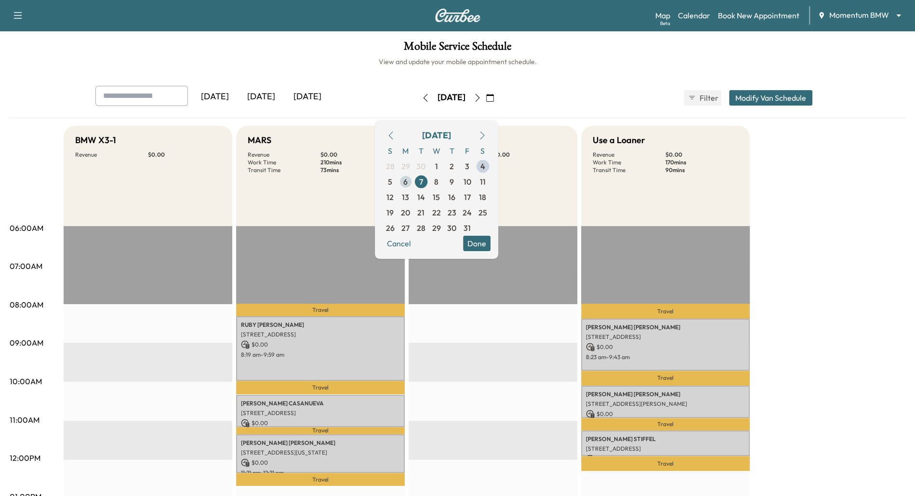
click at [407, 179] on span "6" at bounding box center [405, 182] width 4 height 12
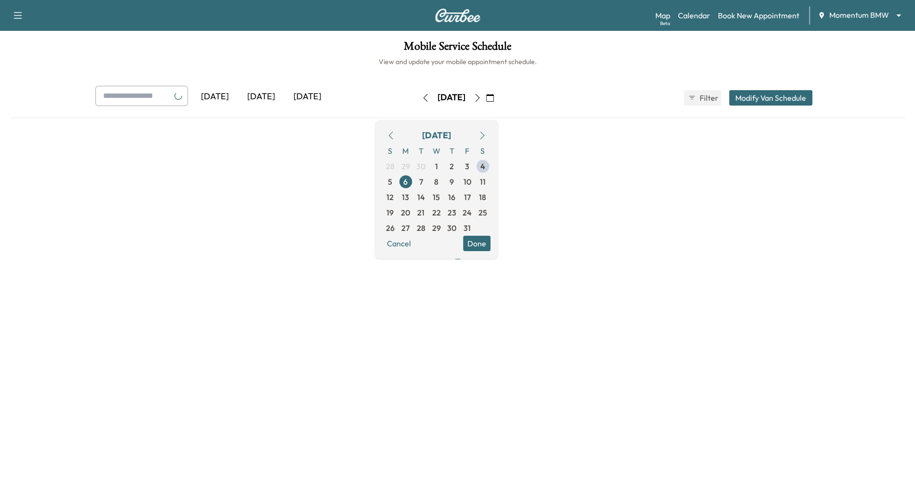
click at [490, 239] on button "Done" at bounding box center [476, 242] width 27 height 15
